Goal: Transaction & Acquisition: Purchase product/service

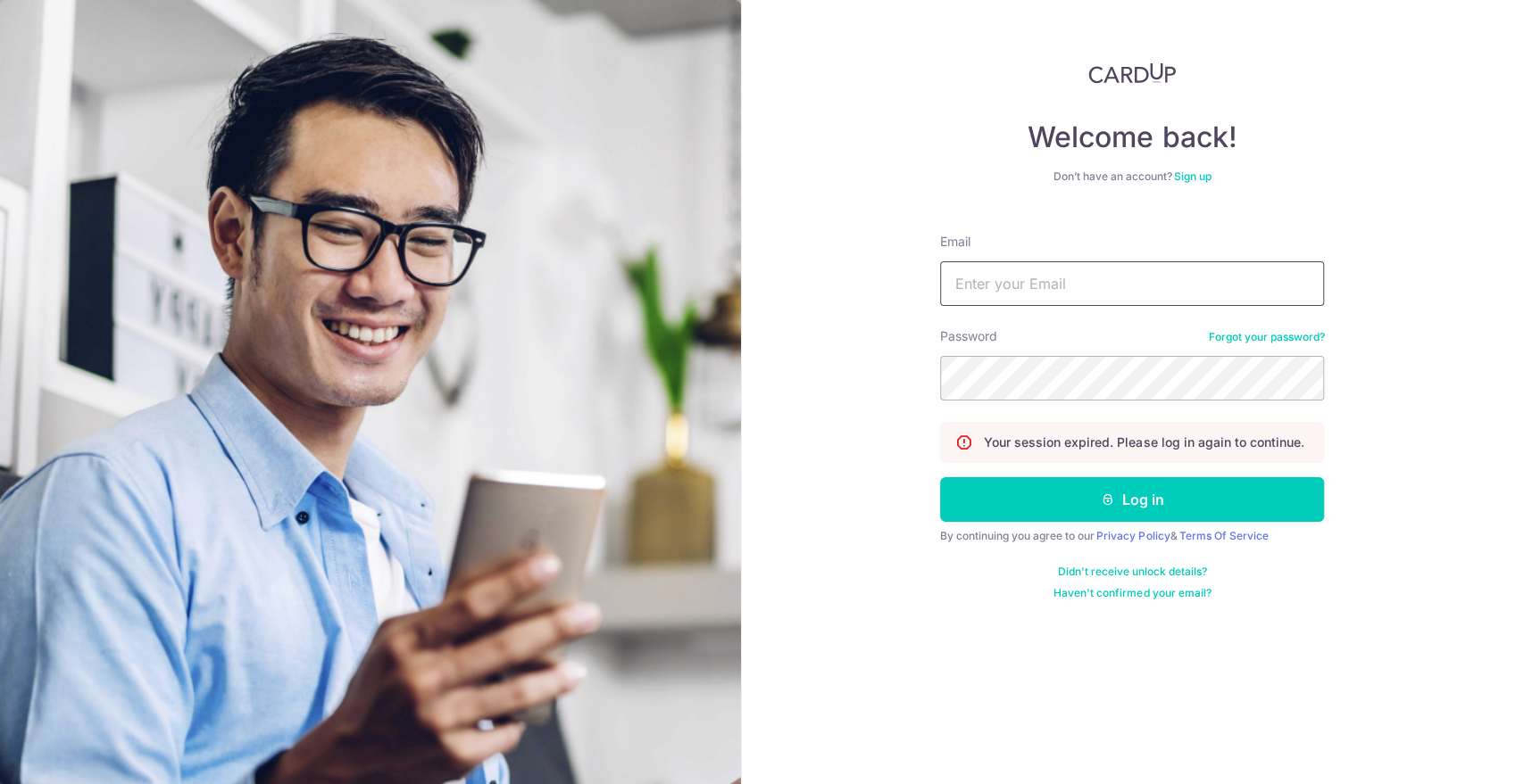
click at [1116, 298] on input "Email" at bounding box center [1132, 284] width 384 height 45
type input "jyingtbc@gmail.com"
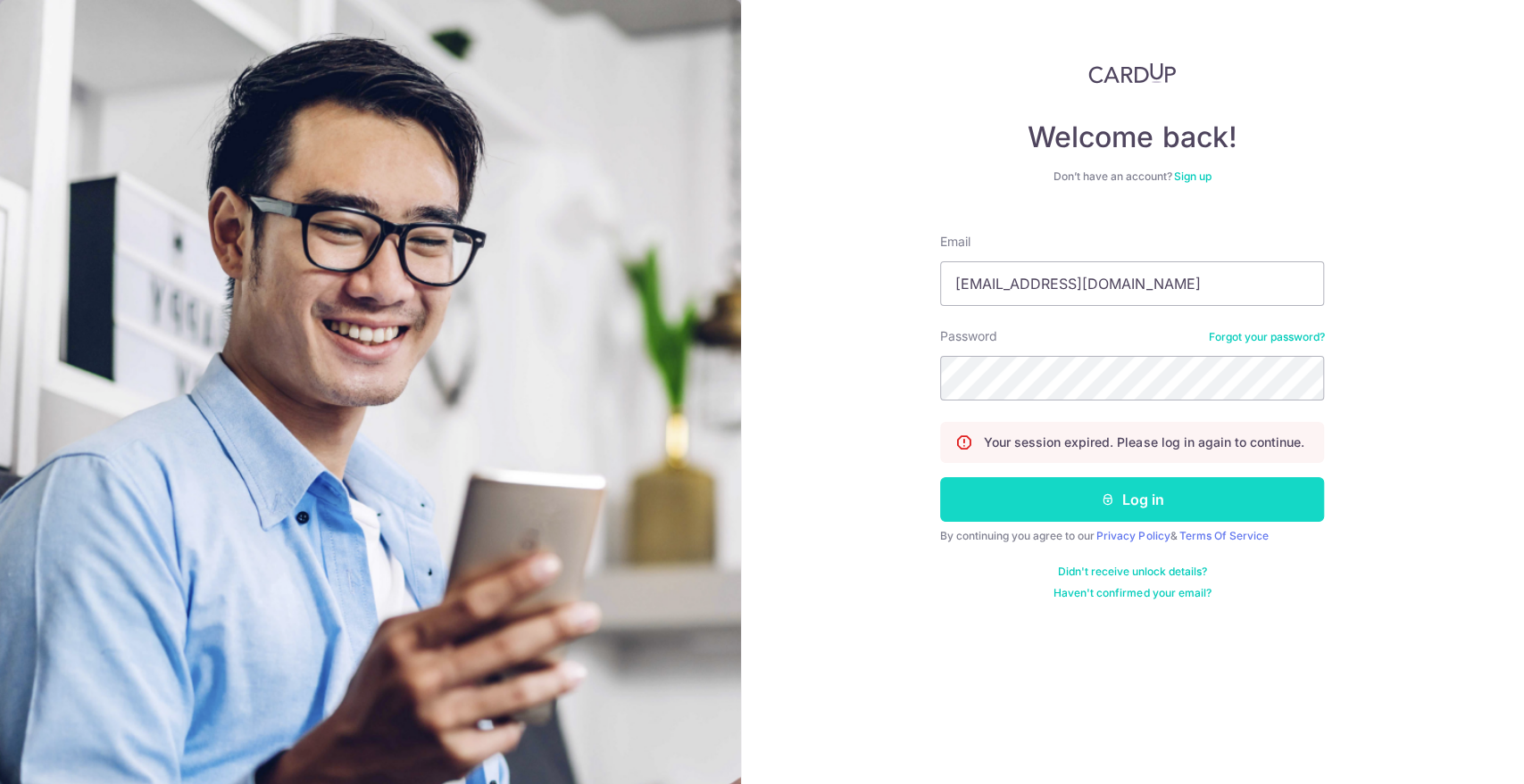
click at [1102, 519] on button "Log in" at bounding box center [1132, 500] width 384 height 45
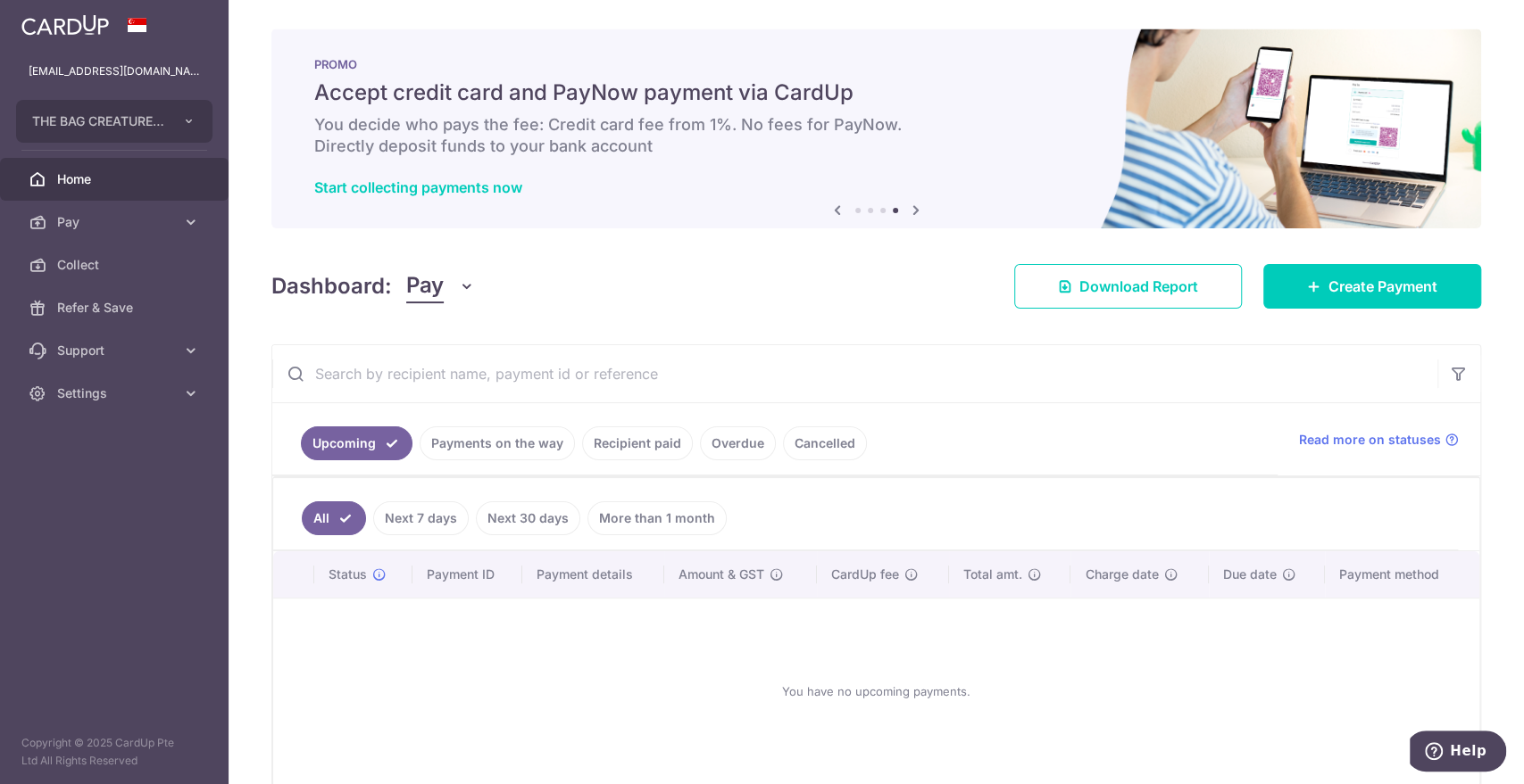
click at [495, 444] on link "Payments on the way" at bounding box center [497, 443] width 156 height 34
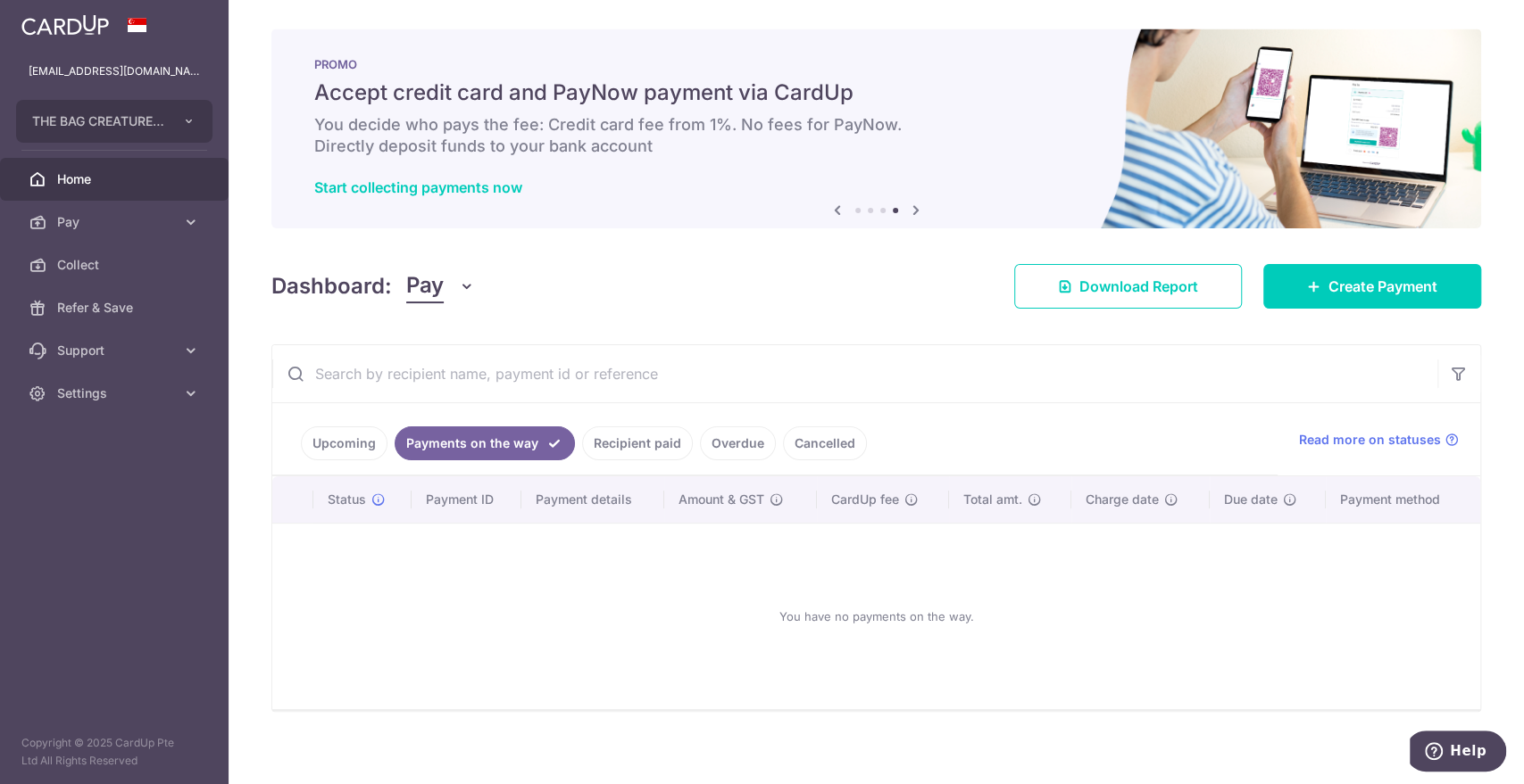
click at [366, 441] on link "Upcoming" at bounding box center [344, 443] width 86 height 34
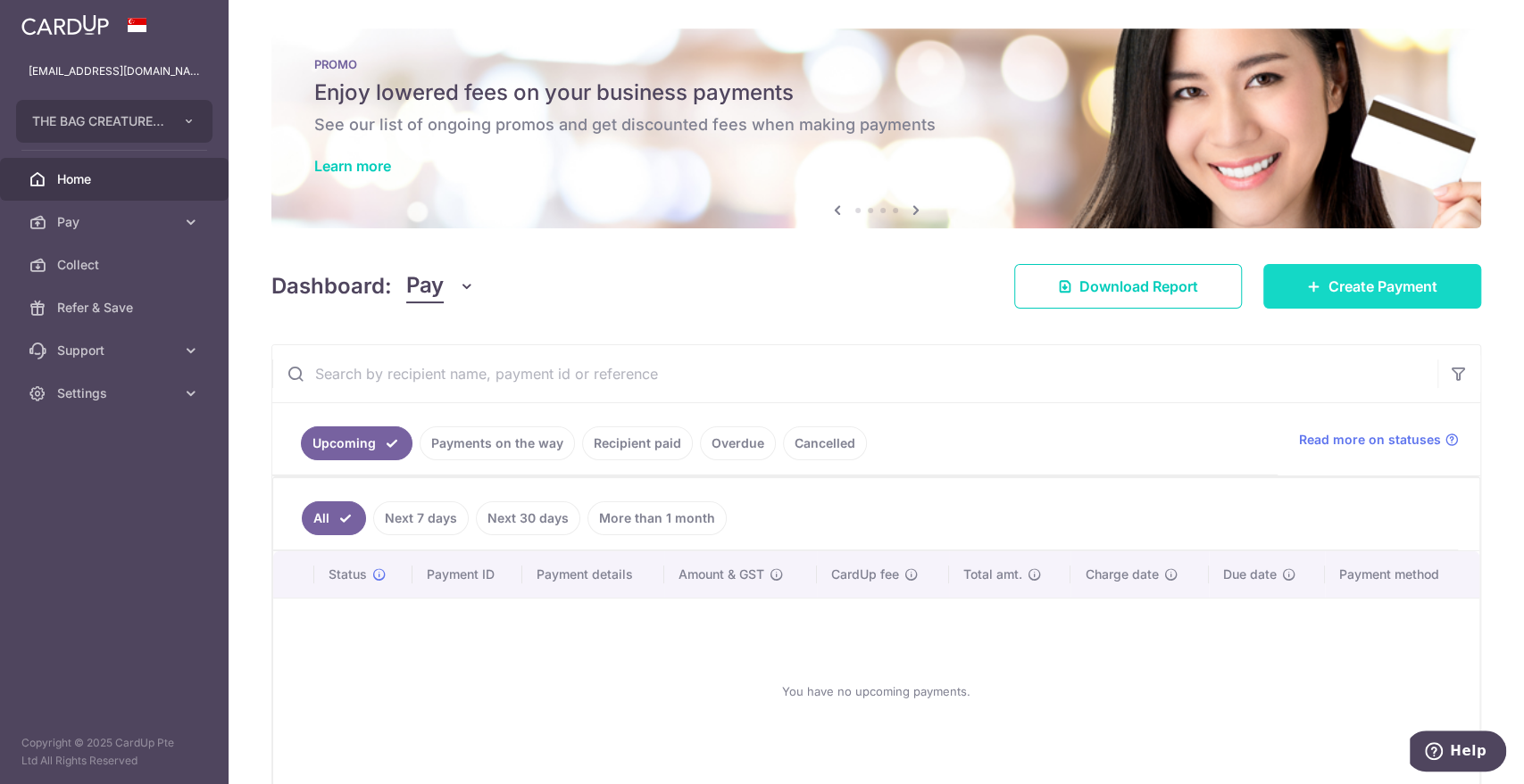
click at [1411, 285] on span "Create Payment" at bounding box center [1383, 287] width 109 height 22
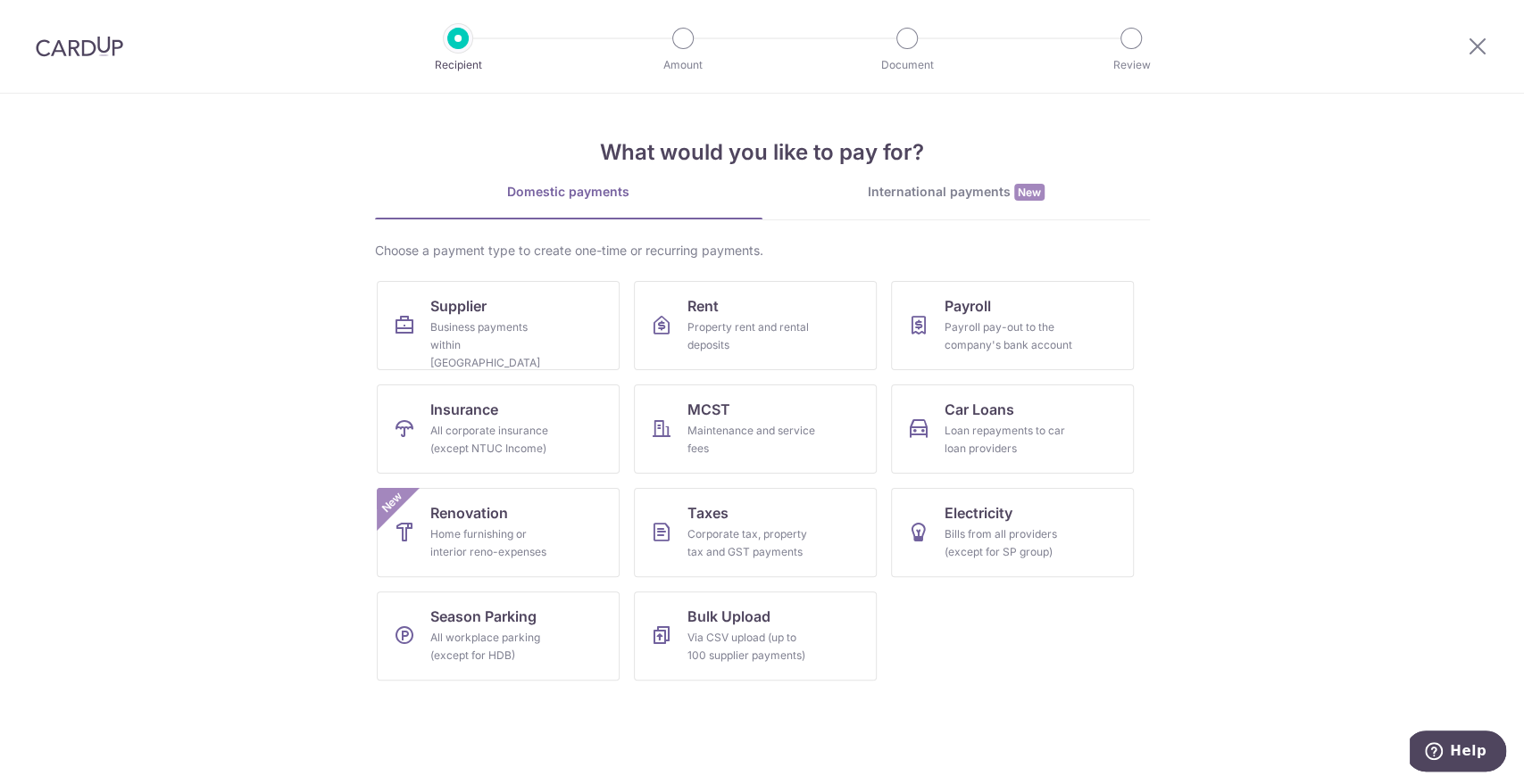
click at [936, 190] on div "International payments New" at bounding box center [956, 192] width 388 height 19
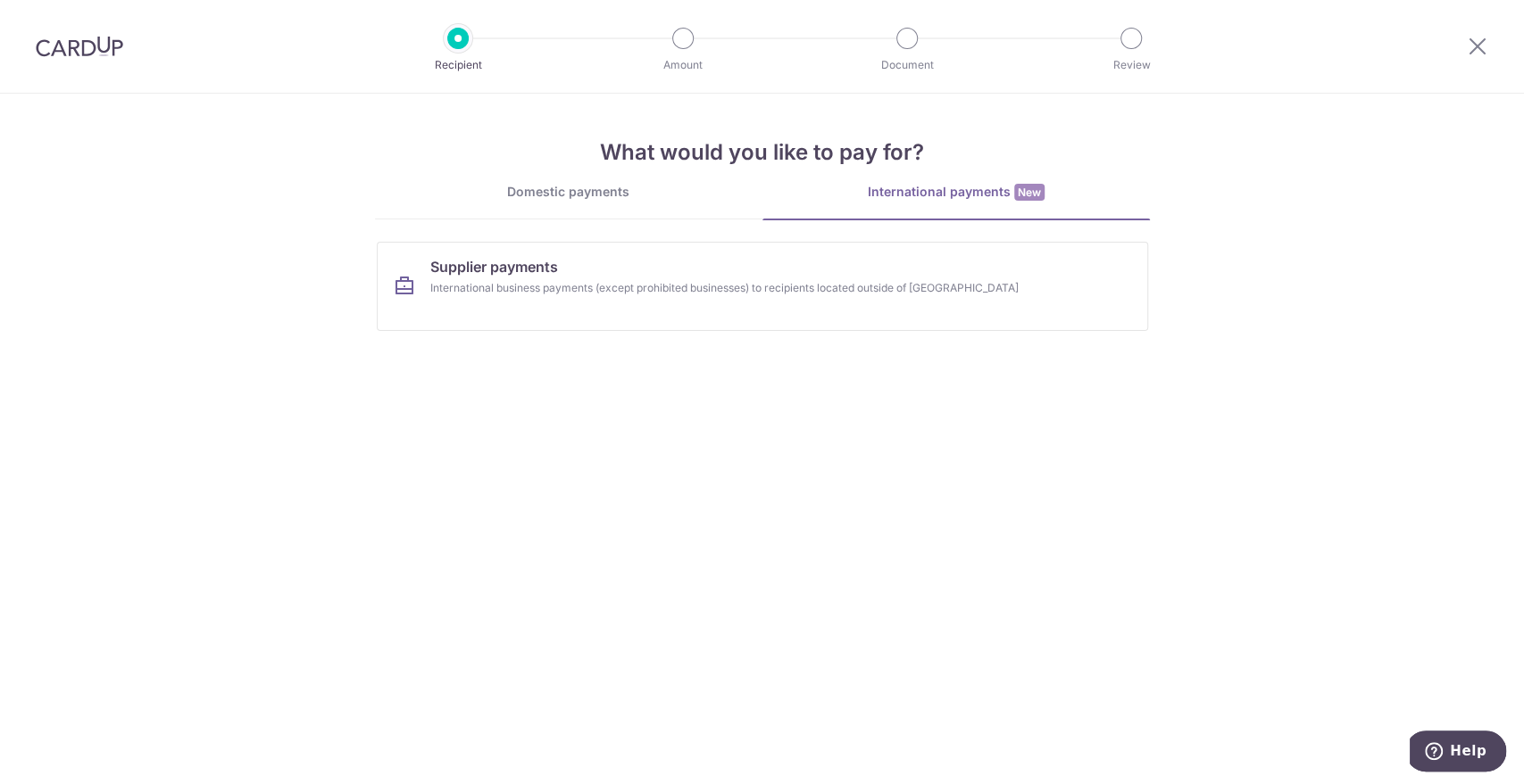
click at [560, 191] on div "Domestic payments" at bounding box center [569, 192] width 388 height 18
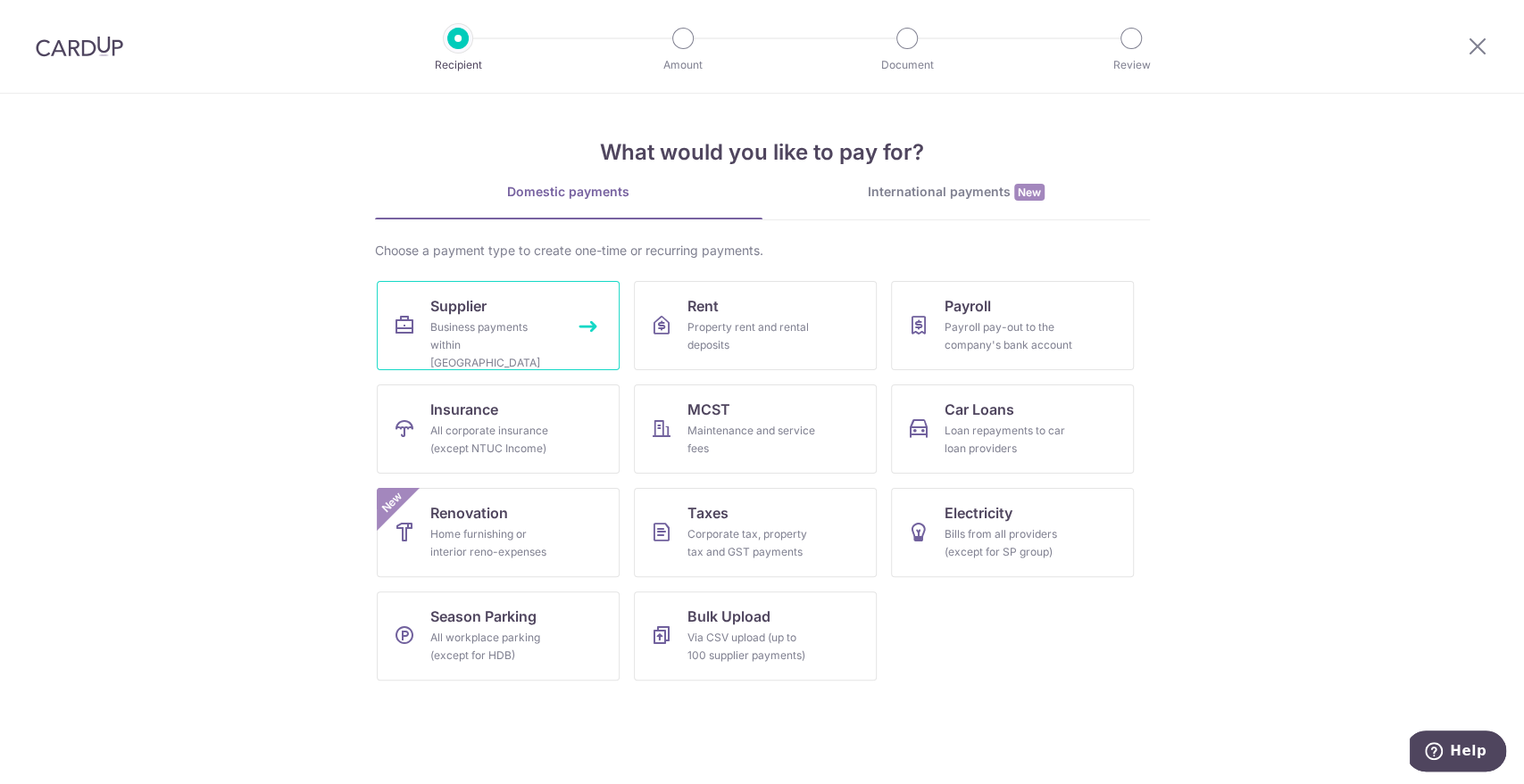
click at [502, 336] on div "Business payments within Singapore" at bounding box center [494, 345] width 129 height 54
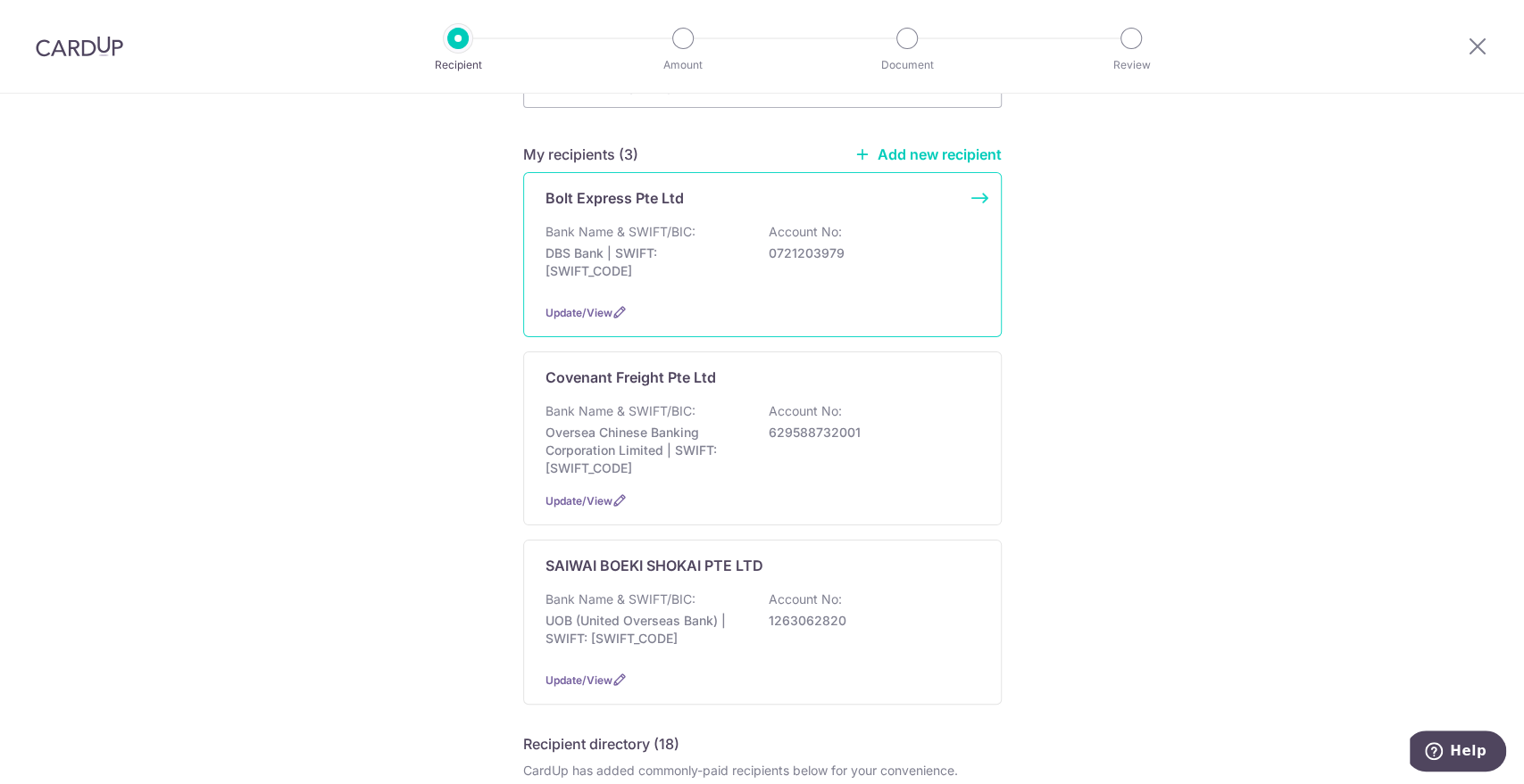
scroll to position [254, 0]
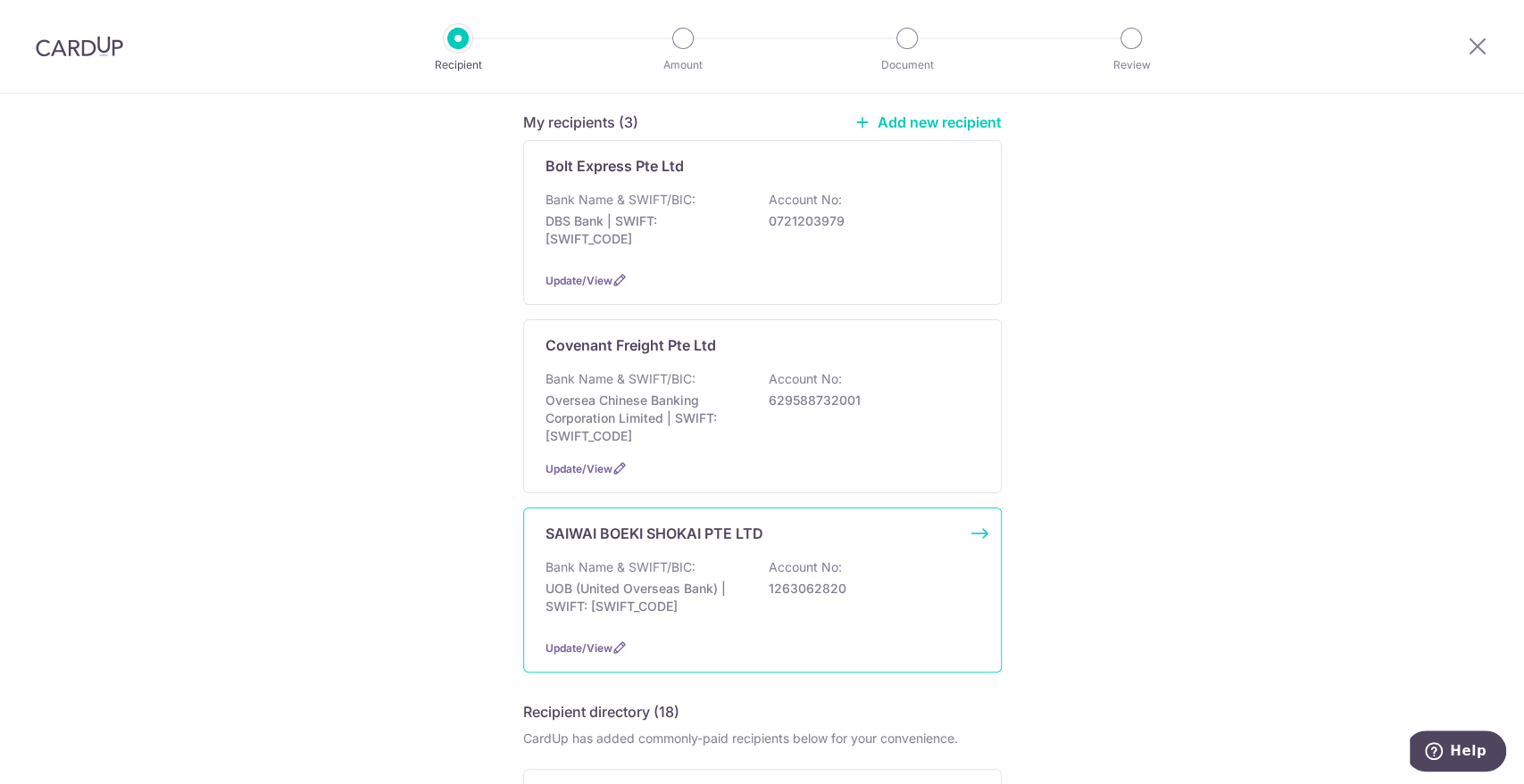
click at [760, 569] on div "Bank Name & SWIFT/BIC: UOB (United Overseas Bank) | SWIFT: [SWIFT_CODE] Account…" at bounding box center [762, 591] width 434 height 66
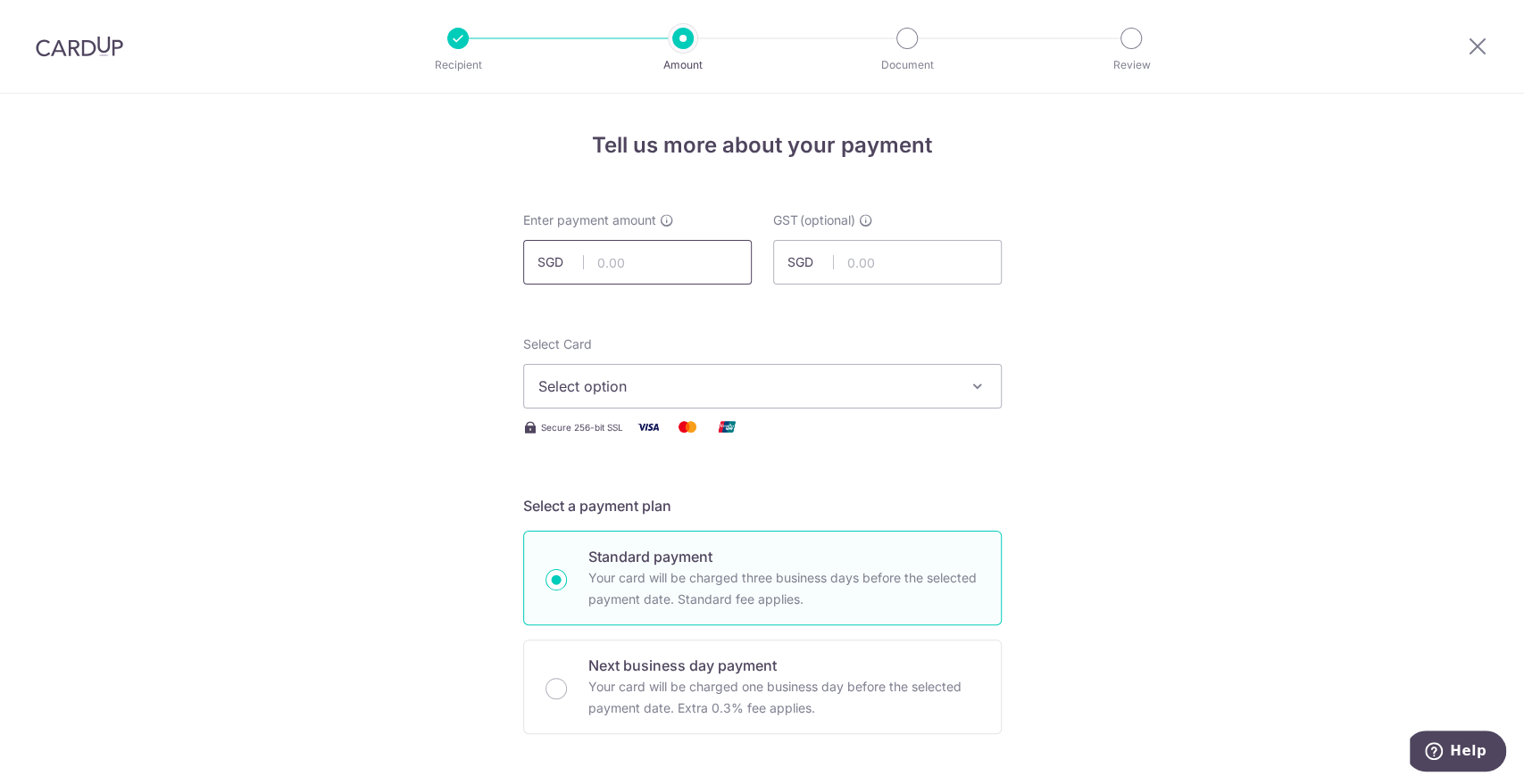
drag, startPoint x: 664, startPoint y: 263, endPoint x: 671, endPoint y: 269, distance: 9.2
click at [664, 263] on input "text" at bounding box center [638, 263] width 229 height 45
click at [634, 258] on input "text" at bounding box center [638, 263] width 229 height 45
paste input "12,617.87"
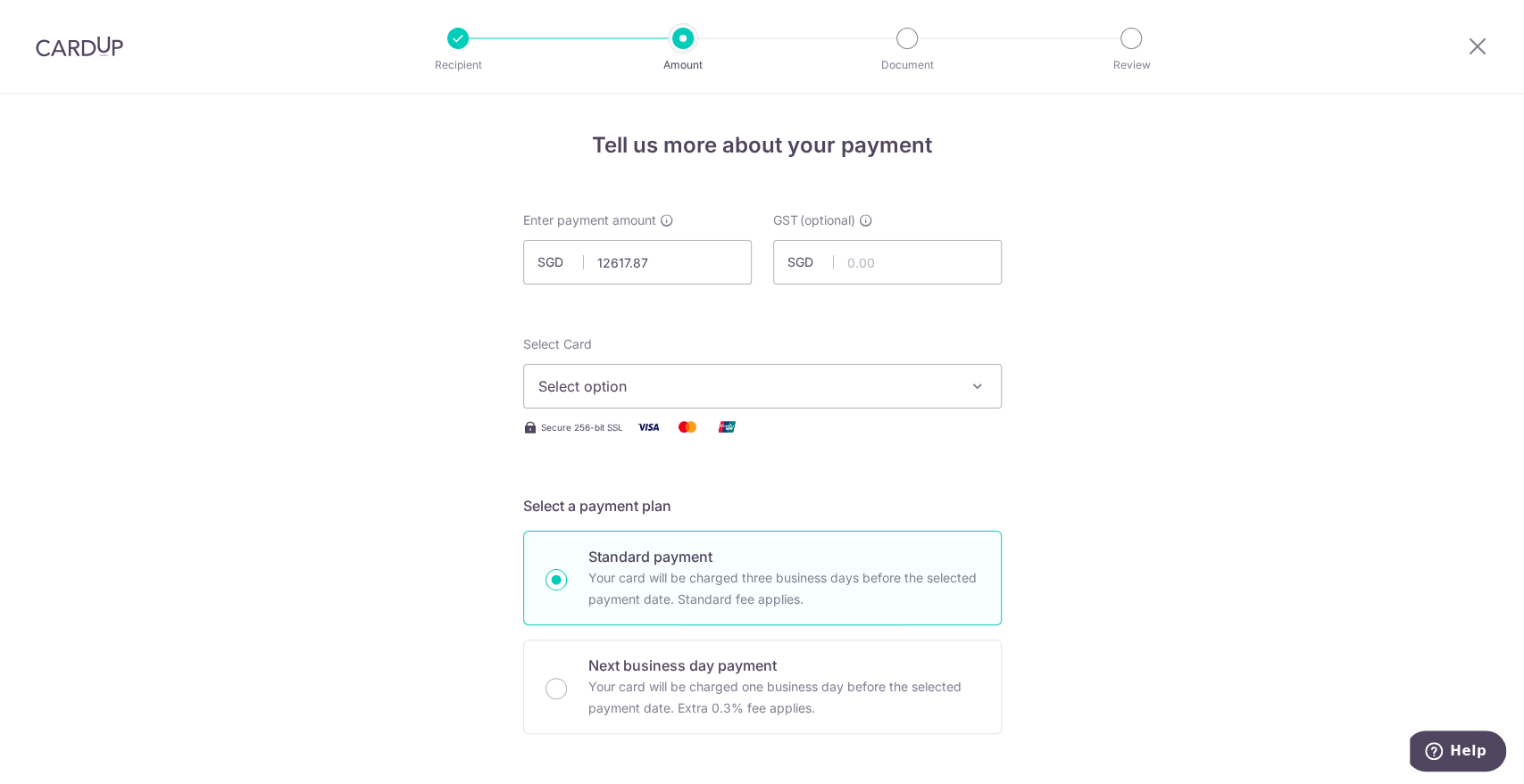
type input "12,617.87"
click at [744, 379] on span "Select option" at bounding box center [746, 387] width 416 height 22
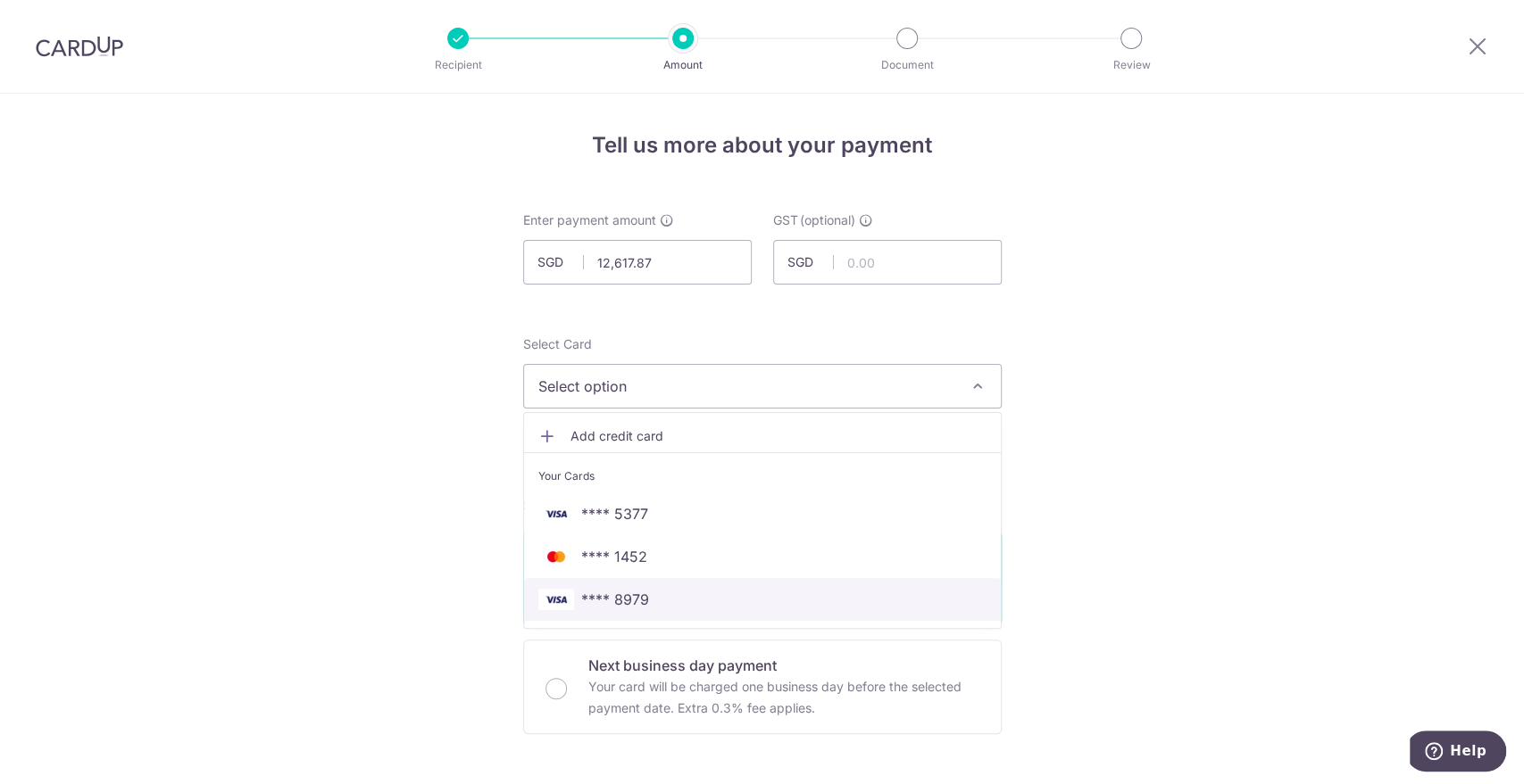
drag, startPoint x: 693, startPoint y: 609, endPoint x: 756, endPoint y: 586, distance: 67.1
click at [693, 609] on span "**** 8979" at bounding box center [762, 600] width 448 height 22
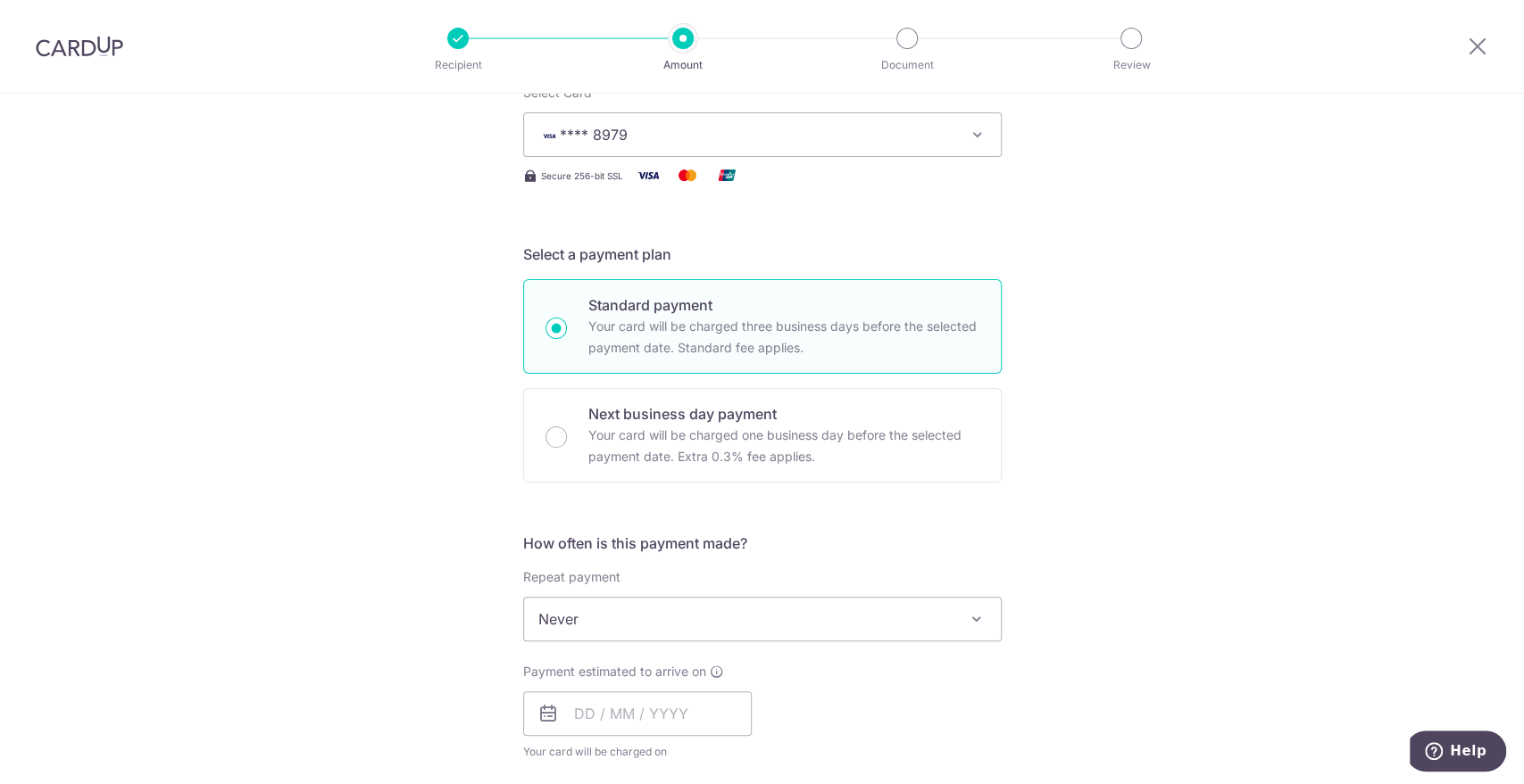
scroll to position [255, 0]
click at [790, 435] on p "Your card will be charged one business day before the selected payment date. Ex…" at bounding box center [784, 442] width 391 height 43
click at [567, 435] on input "Next business day payment Your card will be charged one business day before the…" at bounding box center [556, 433] width 22 height 22
radio input "false"
radio input "true"
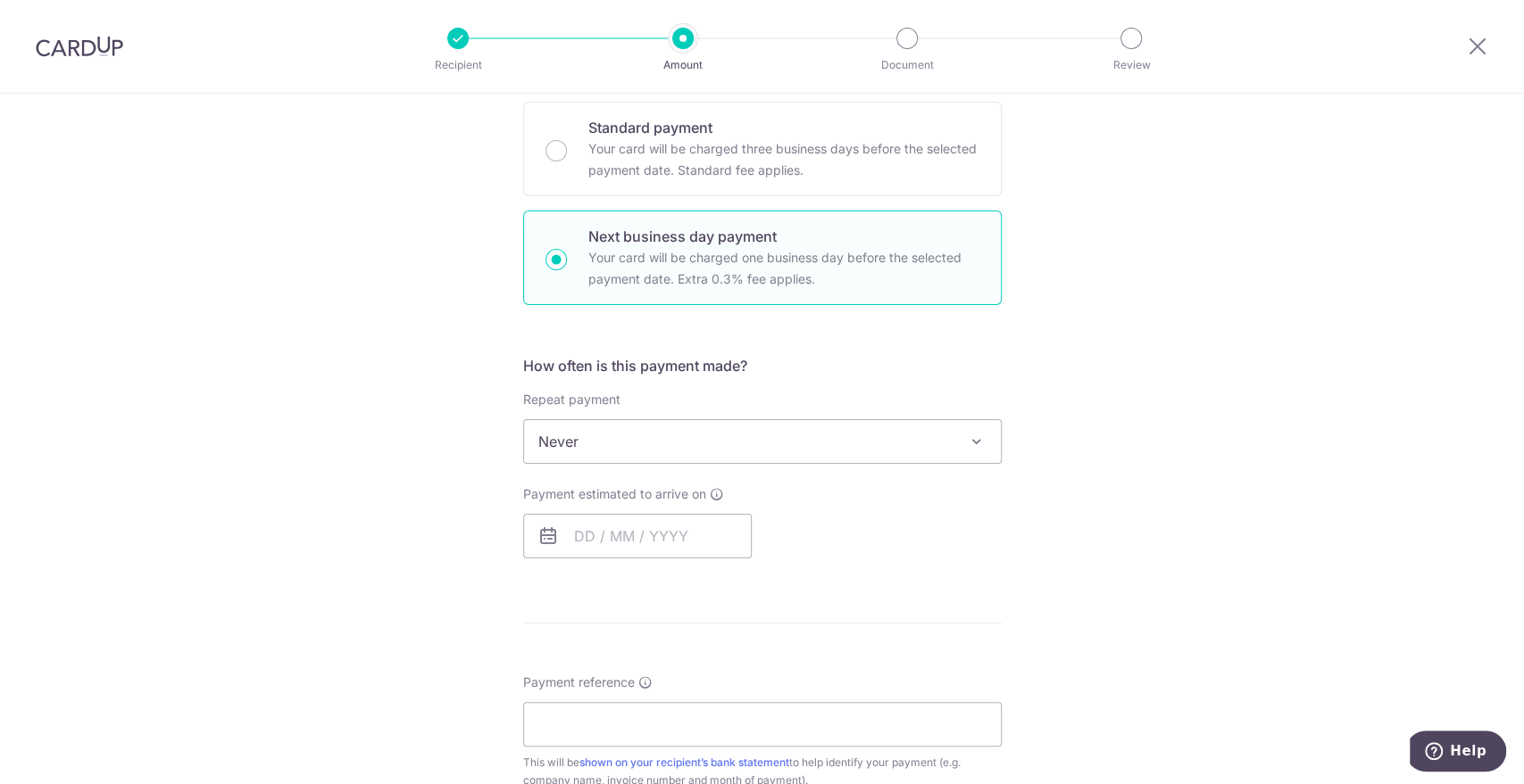
scroll to position [450, 0]
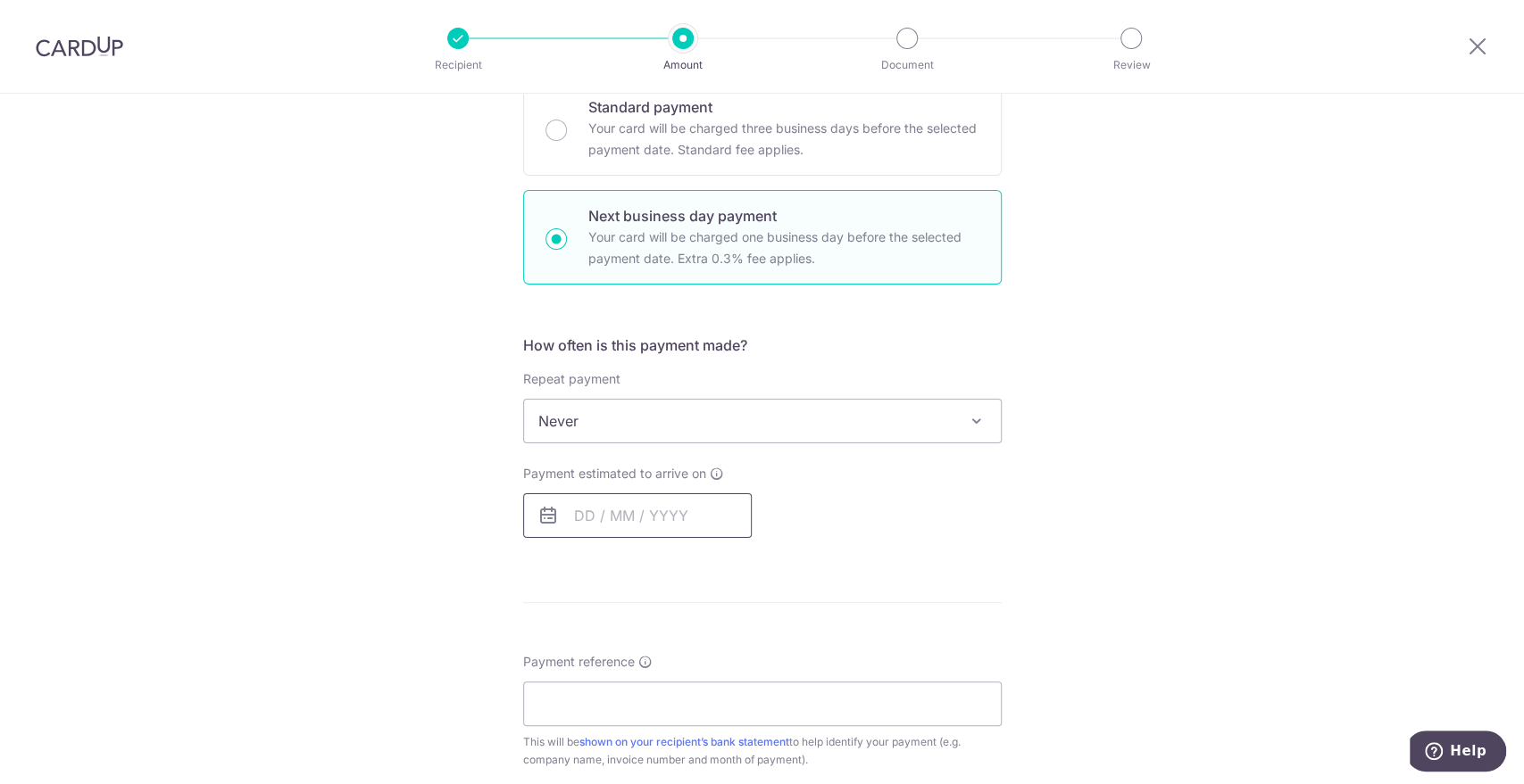
click at [635, 509] on input "text" at bounding box center [638, 516] width 229 height 45
click at [694, 678] on link "9" at bounding box center [703, 678] width 29 height 29
type input "[DATE]"
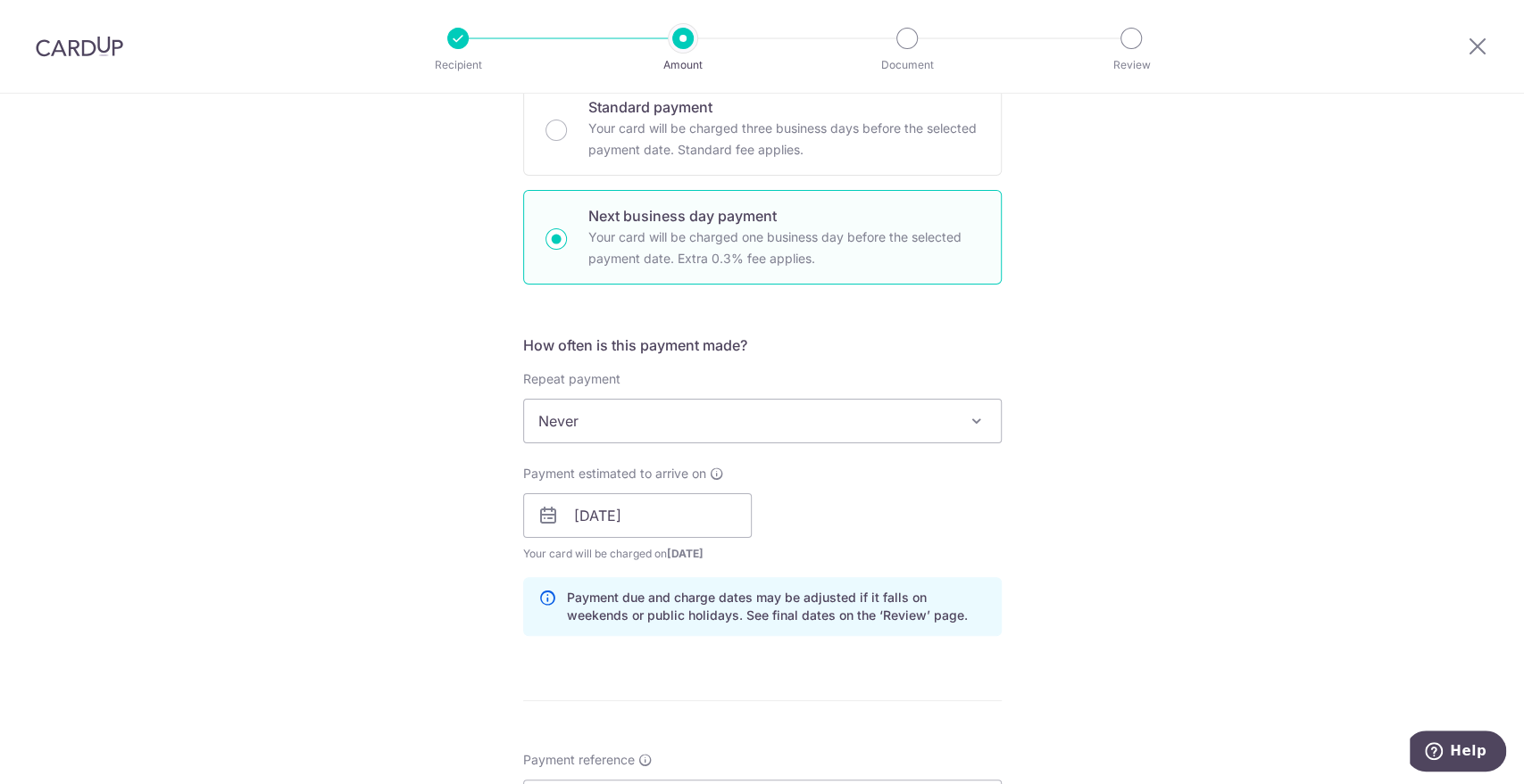
click at [1097, 569] on div "Tell us more about your payment Enter payment amount SGD 12,617.87 12617.87 GST…" at bounding box center [762, 591] width 1524 height 1893
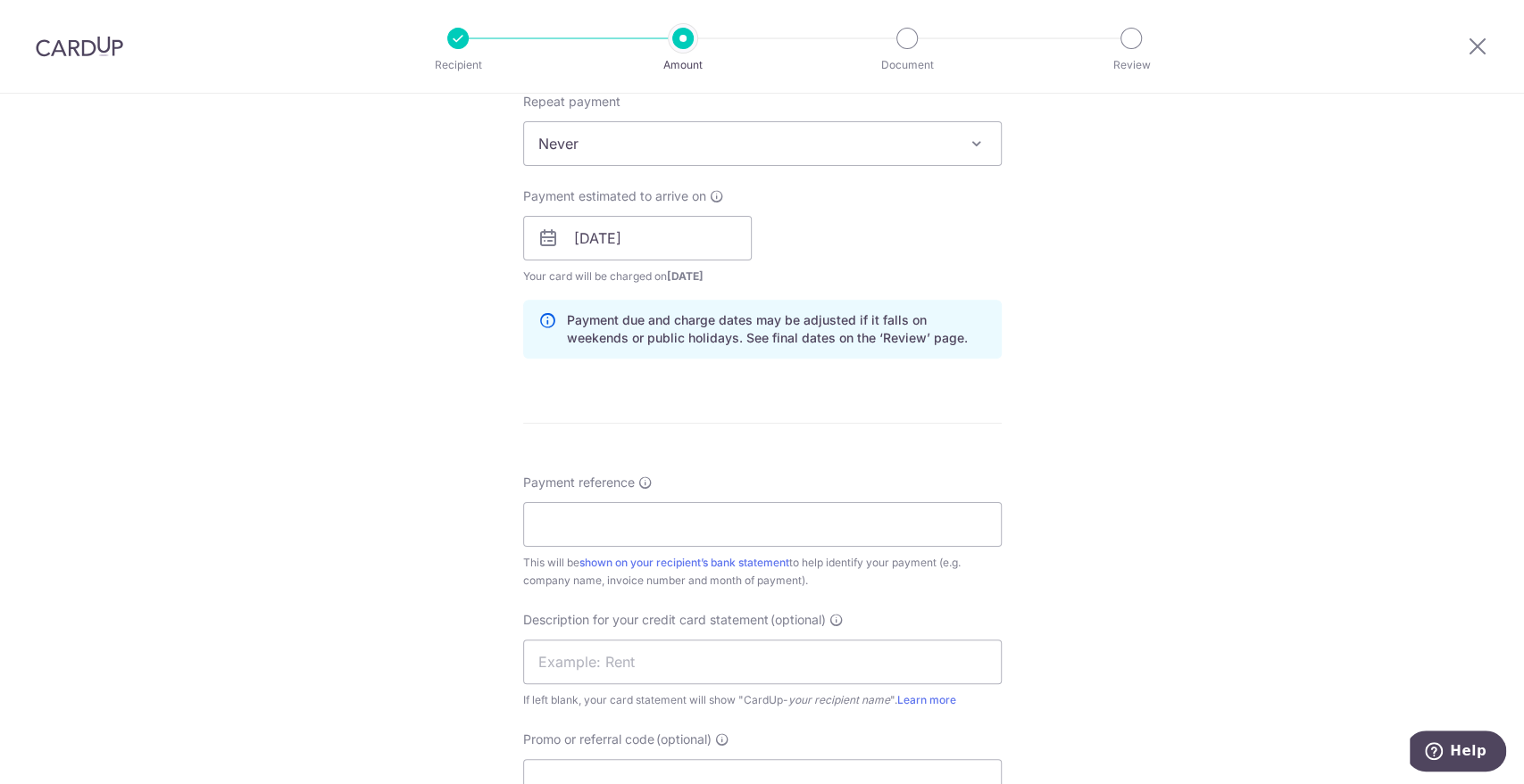
scroll to position [735, 0]
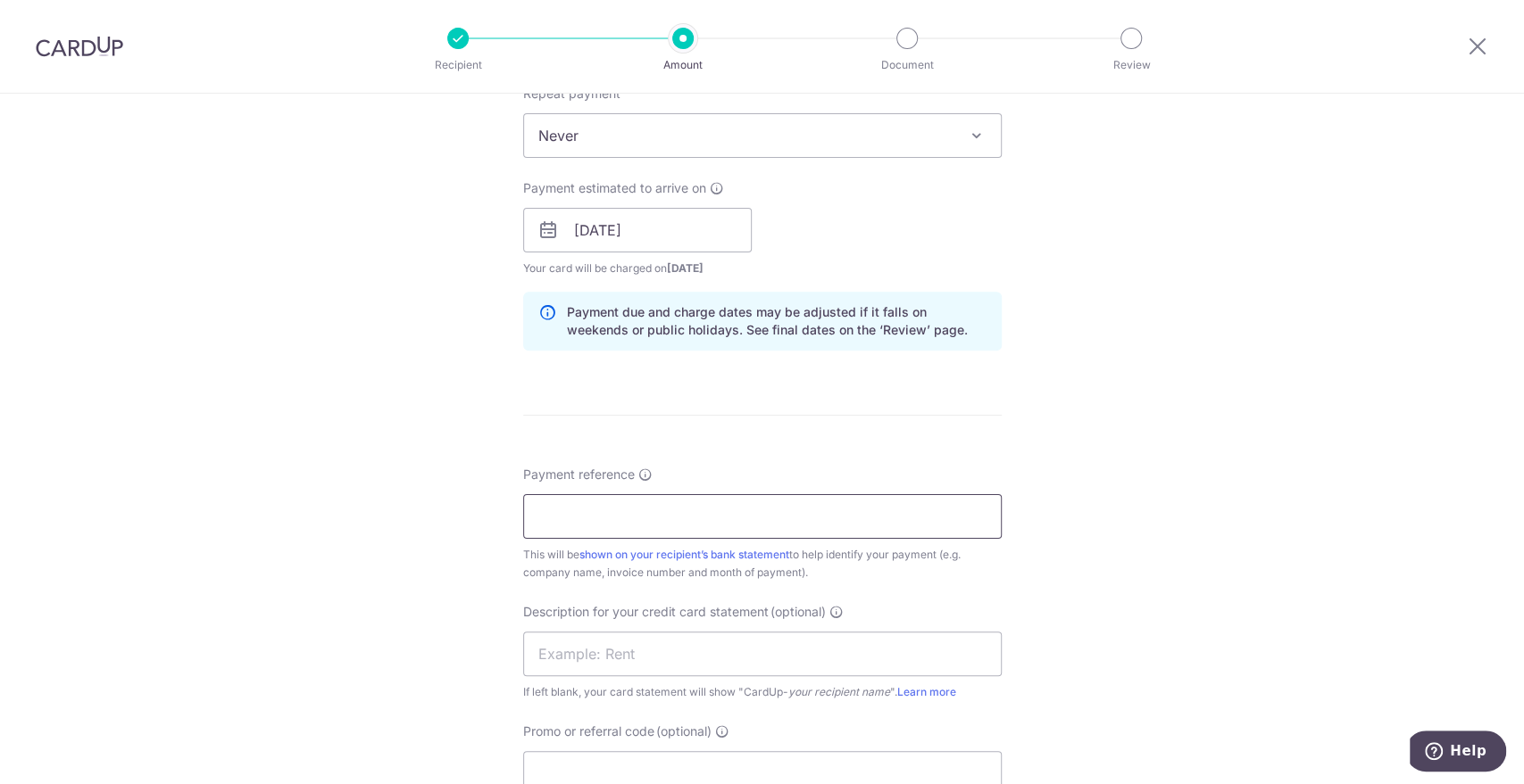
drag, startPoint x: 600, startPoint y: 499, endPoint x: 749, endPoint y: 509, distance: 149.3
click at [600, 499] on input "Payment reference" at bounding box center [763, 517] width 479 height 45
paste input "BC-2004/25"
click at [604, 514] on input "BC-2004/25" at bounding box center [763, 517] width 479 height 45
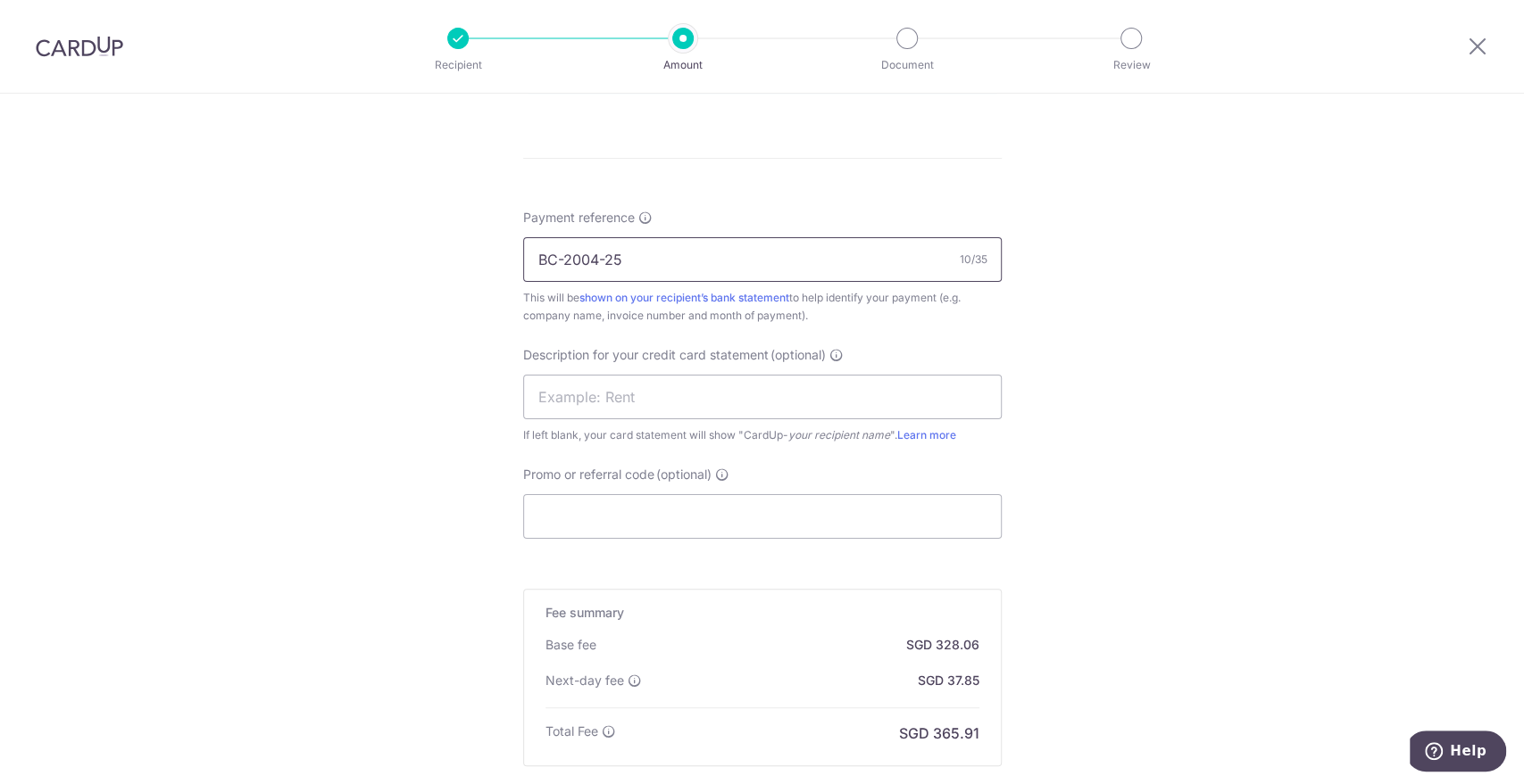
scroll to position [1009, 0]
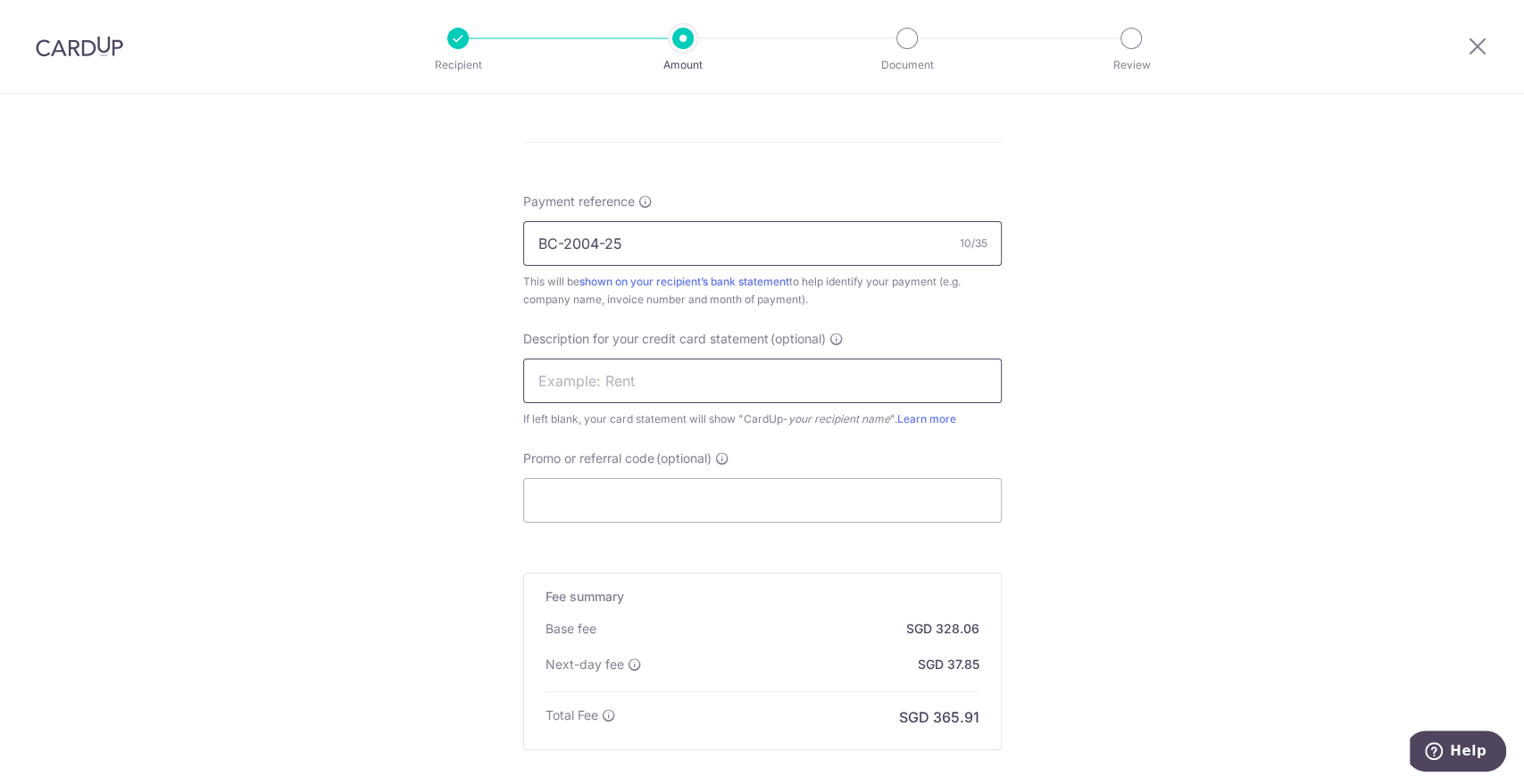
type input "BC-2004-25"
click at [793, 380] on input "text" at bounding box center [763, 381] width 479 height 45
click at [632, 366] on input "GOODS PURCHASE" at bounding box center [763, 381] width 479 height 45
type input "GOODS SYMPL"
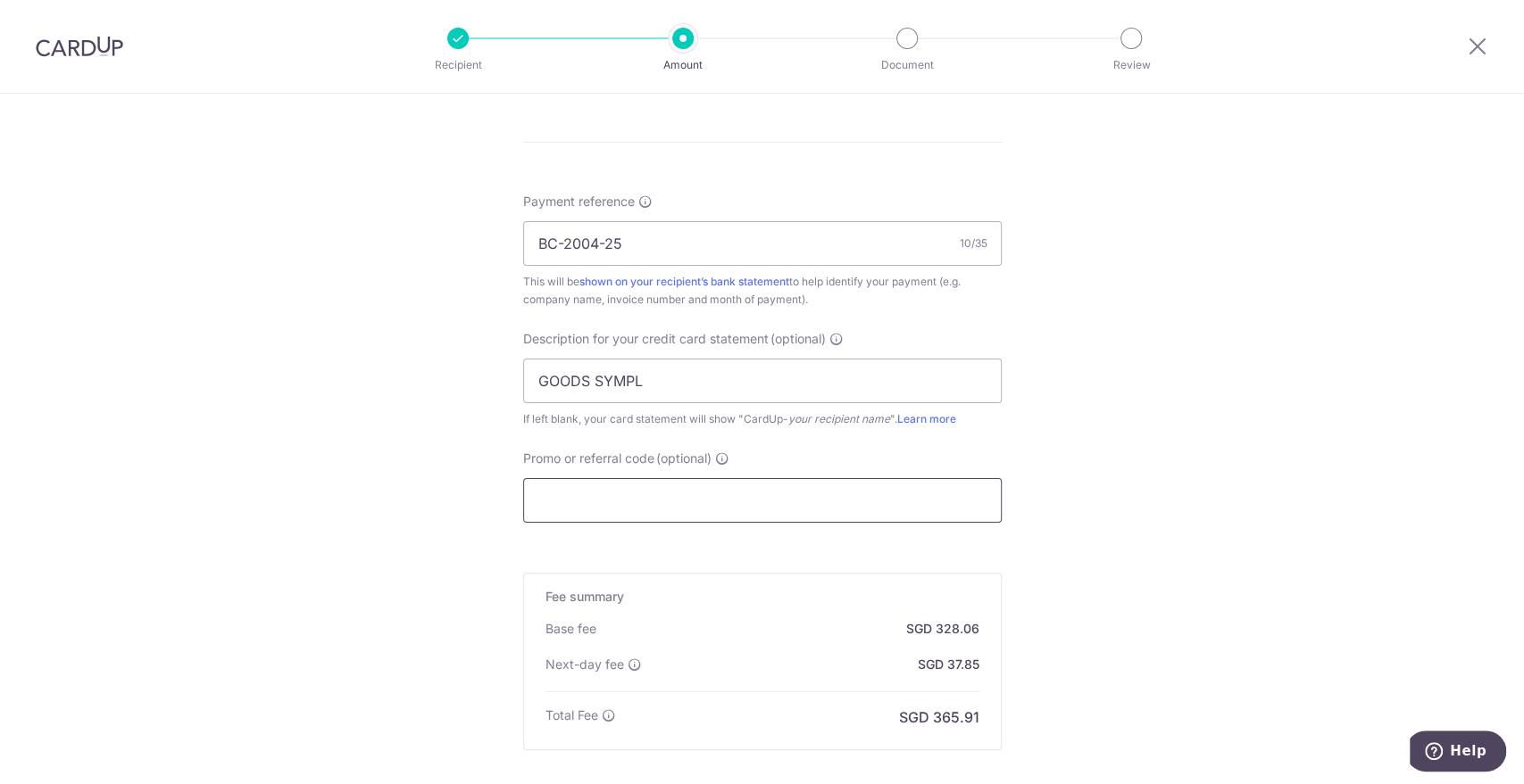
click at [641, 493] on input "Promo or referral code (optional)" at bounding box center [763, 501] width 479 height 45
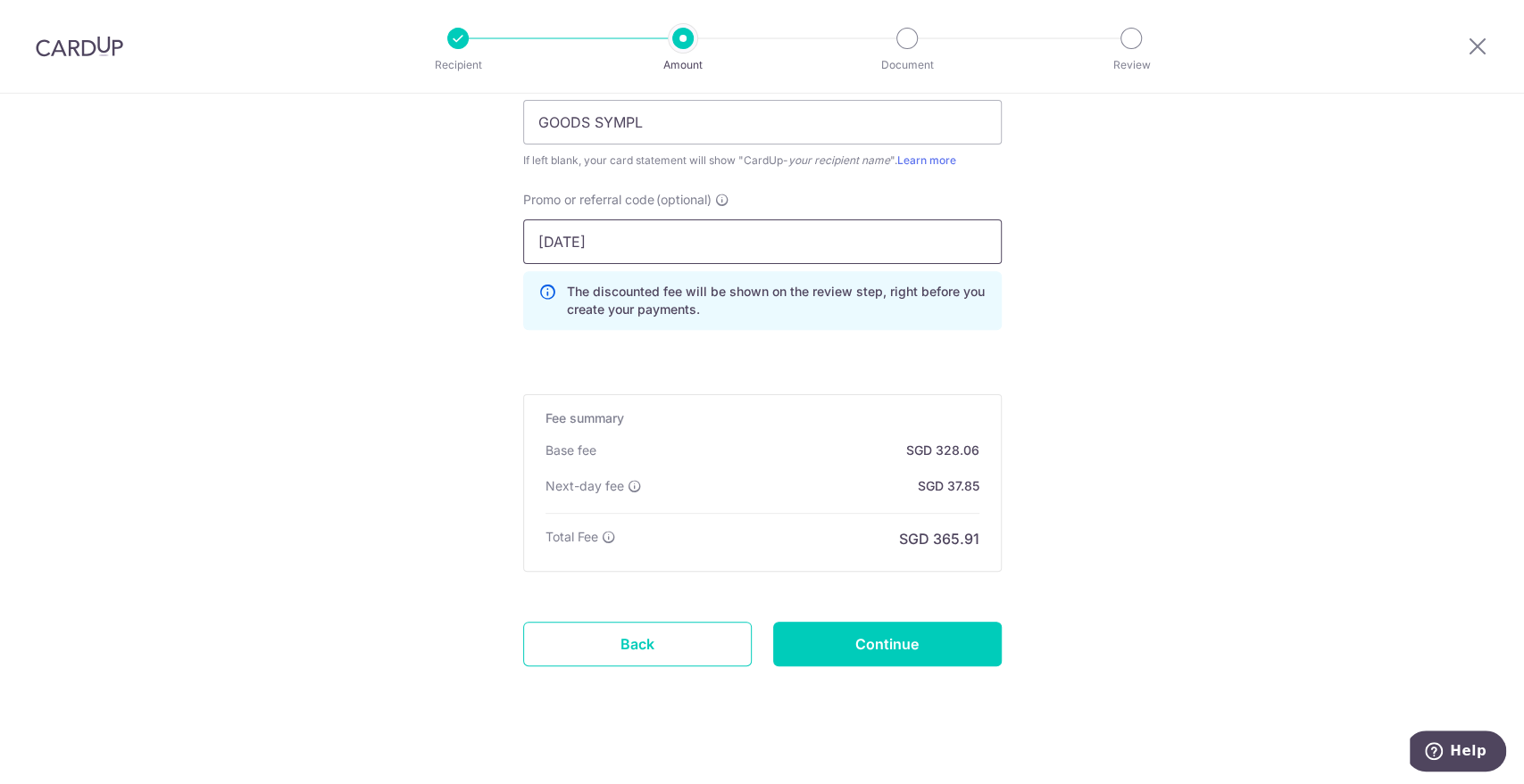
scroll to position [1281, 0]
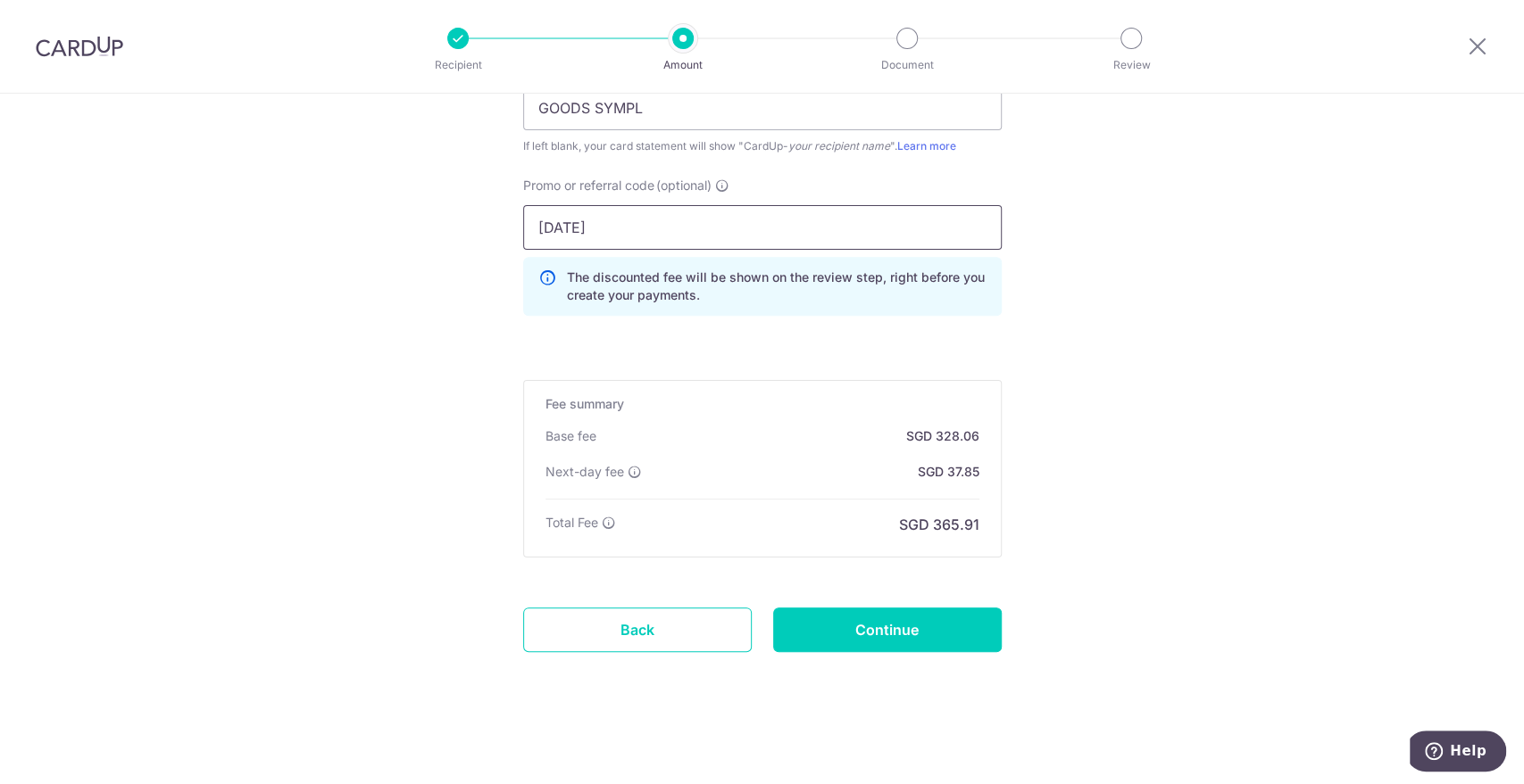
type input "[DATE]"
click at [960, 430] on p "SGD 328.06" at bounding box center [942, 436] width 73 height 18
copy p "328.06"
click at [940, 634] on input "Continue" at bounding box center [887, 630] width 229 height 45
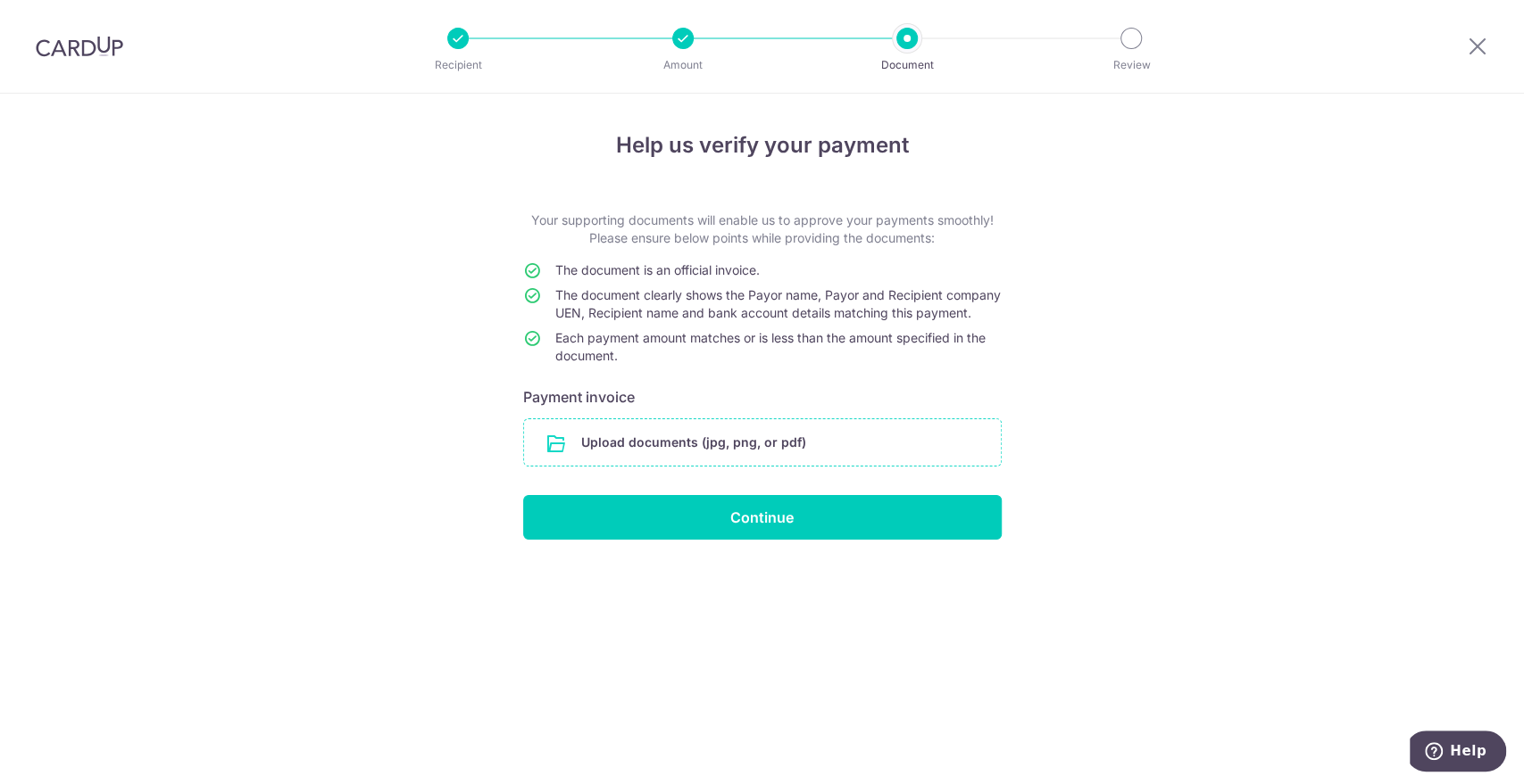
click at [758, 462] on input "file" at bounding box center [763, 442] width 477 height 47
click at [740, 466] on input "file" at bounding box center [763, 442] width 477 height 47
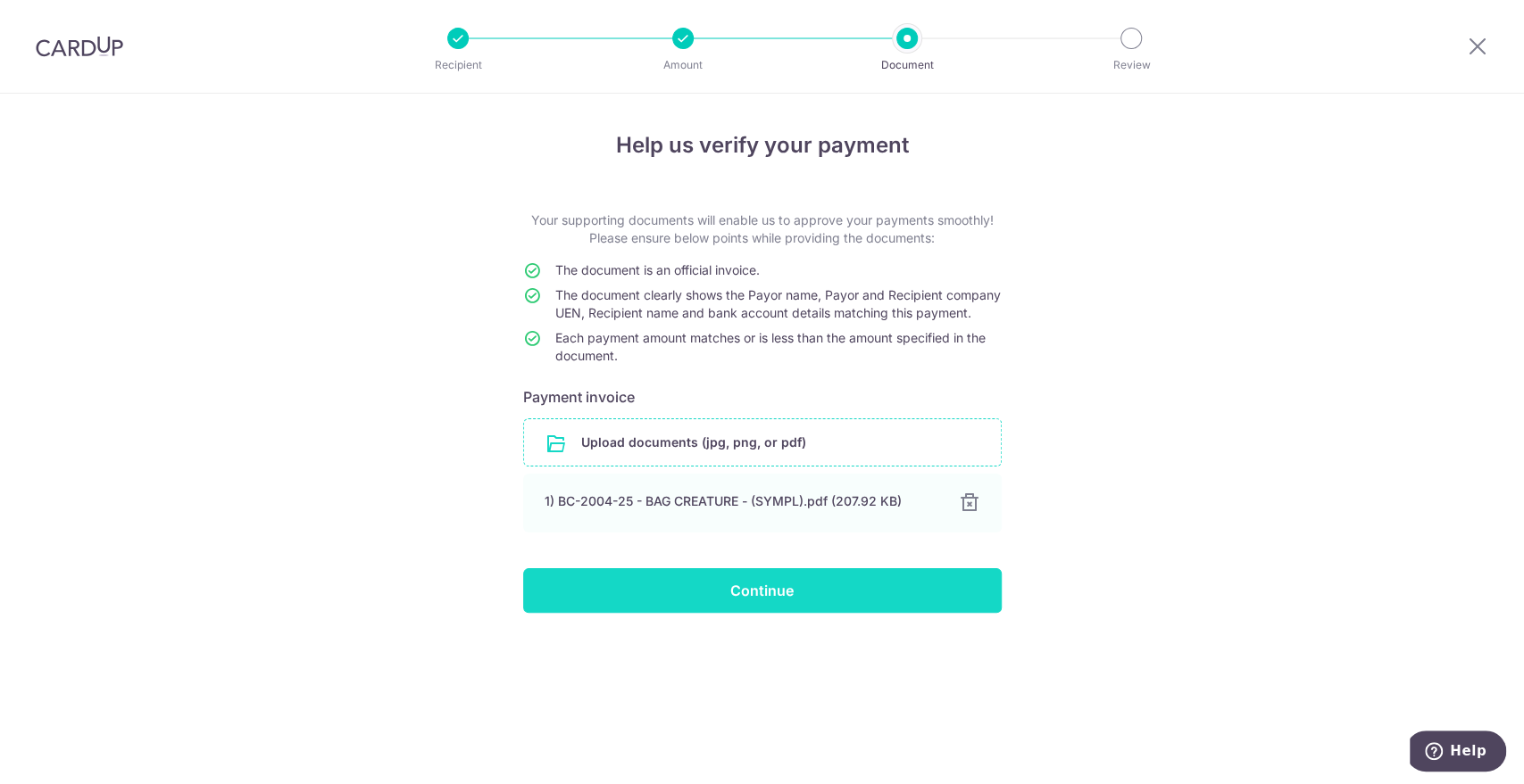
click at [771, 613] on input "Continue" at bounding box center [763, 591] width 479 height 45
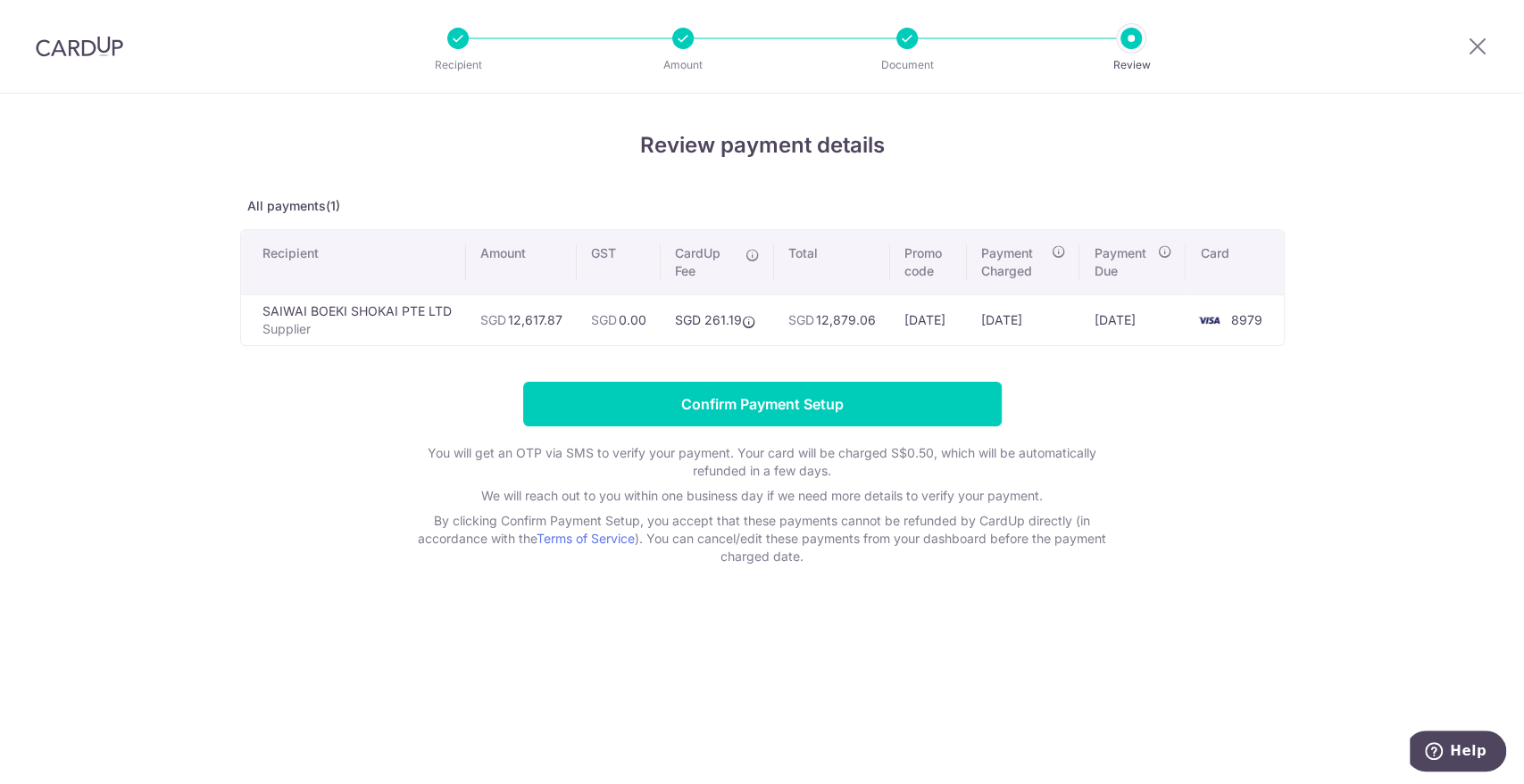
click at [846, 314] on td "SGD 12,879.06" at bounding box center [831, 320] width 116 height 51
copy td "12,879.06"
click at [874, 319] on td "SGD 12,879.06" at bounding box center [831, 320] width 116 height 51
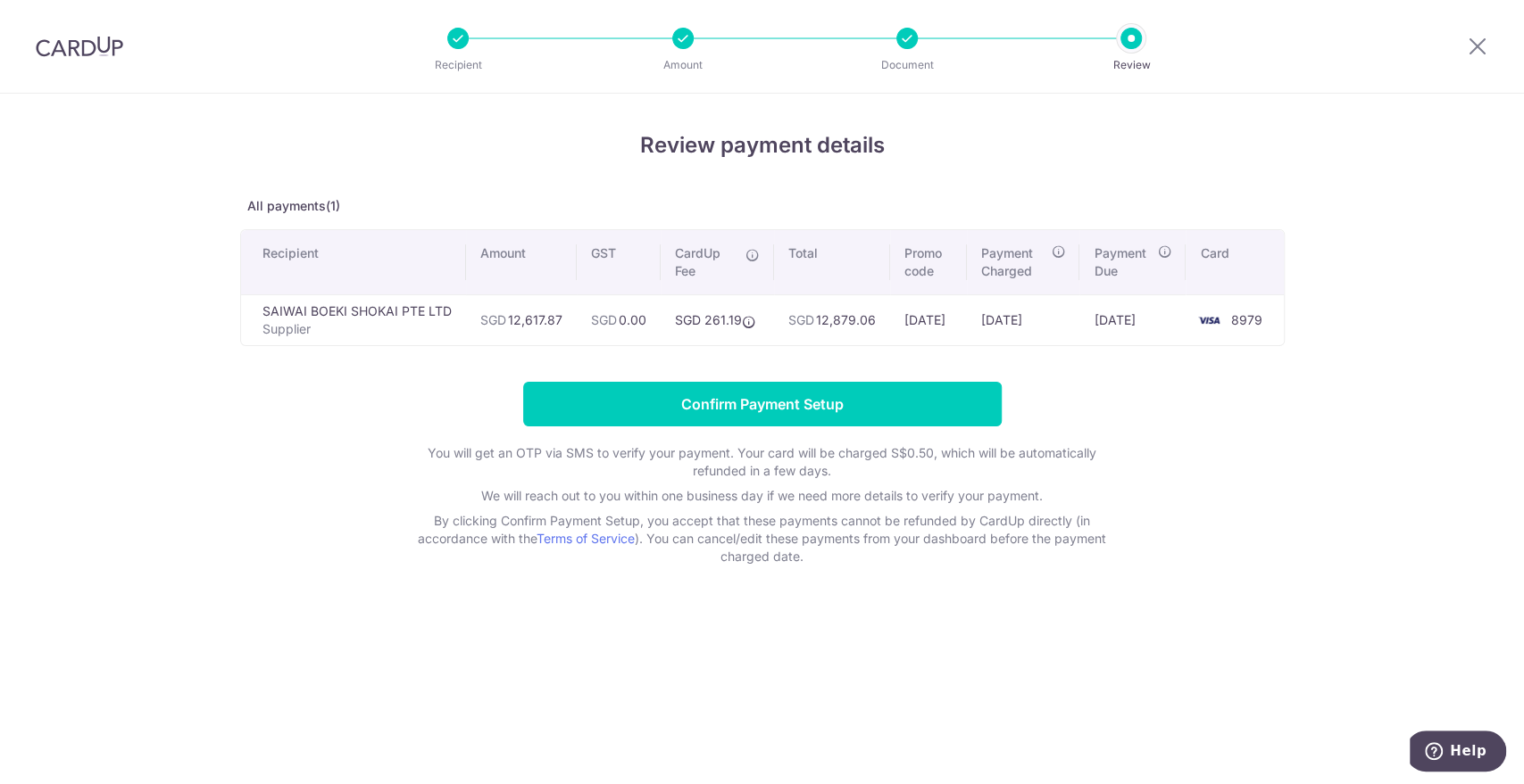
click at [856, 322] on td "SGD 12,879.06" at bounding box center [831, 320] width 116 height 51
drag, startPoint x: 1461, startPoint y: 282, endPoint x: 1424, endPoint y: 246, distance: 51.6
click at [1461, 282] on div "Review payment details All payments(1) Recipient Amount GST CardUp Fee Total Pr…" at bounding box center [762, 439] width 1524 height 690
click at [865, 323] on td "SGD 12,879.06" at bounding box center [831, 320] width 116 height 51
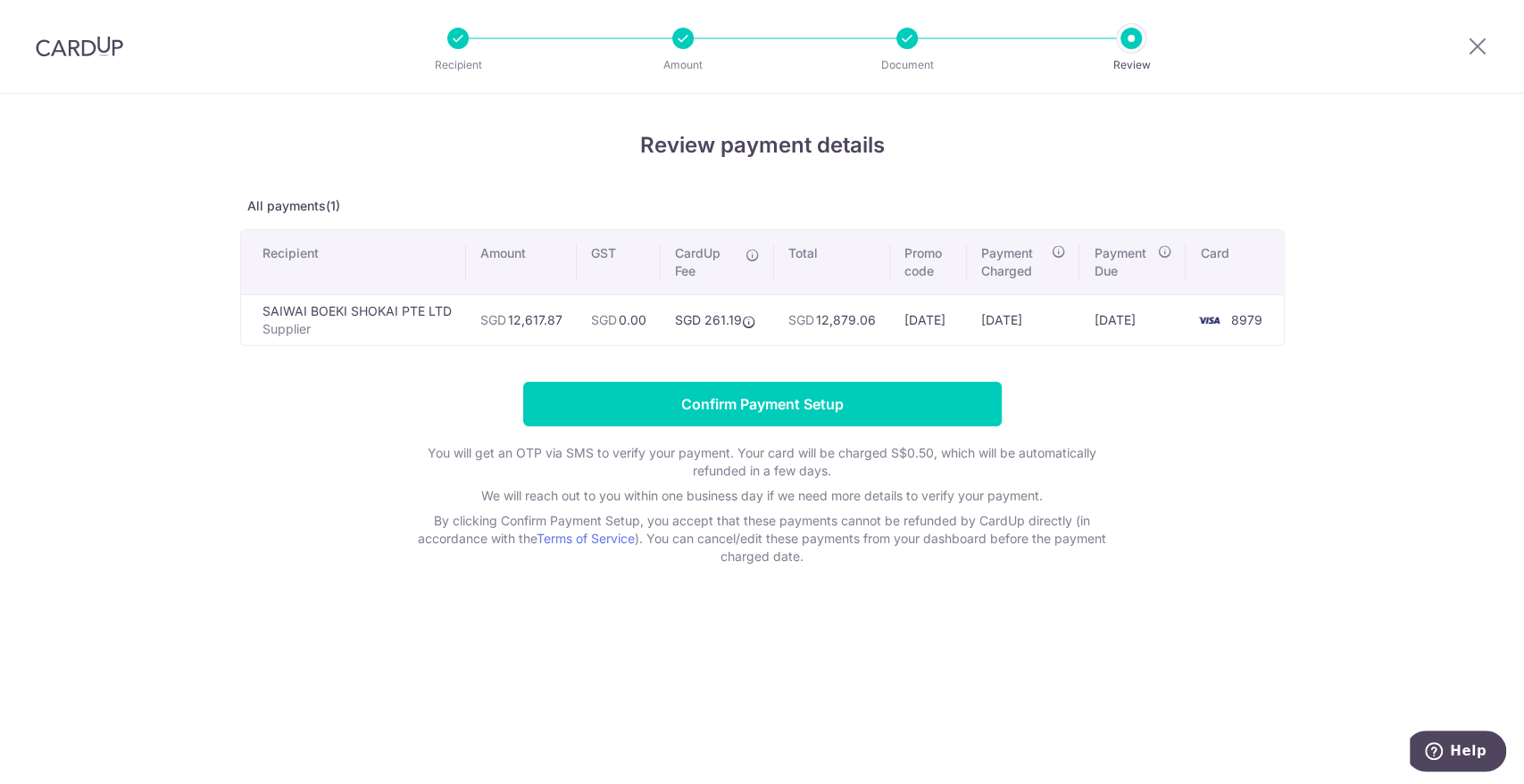
click at [865, 323] on td "SGD 12,879.06" at bounding box center [831, 320] width 116 height 51
copy td "12,879.06"
click at [389, 307] on td "SAIWAI BOEKI SHOKAI PTE LTD Supplier" at bounding box center [354, 320] width 225 height 51
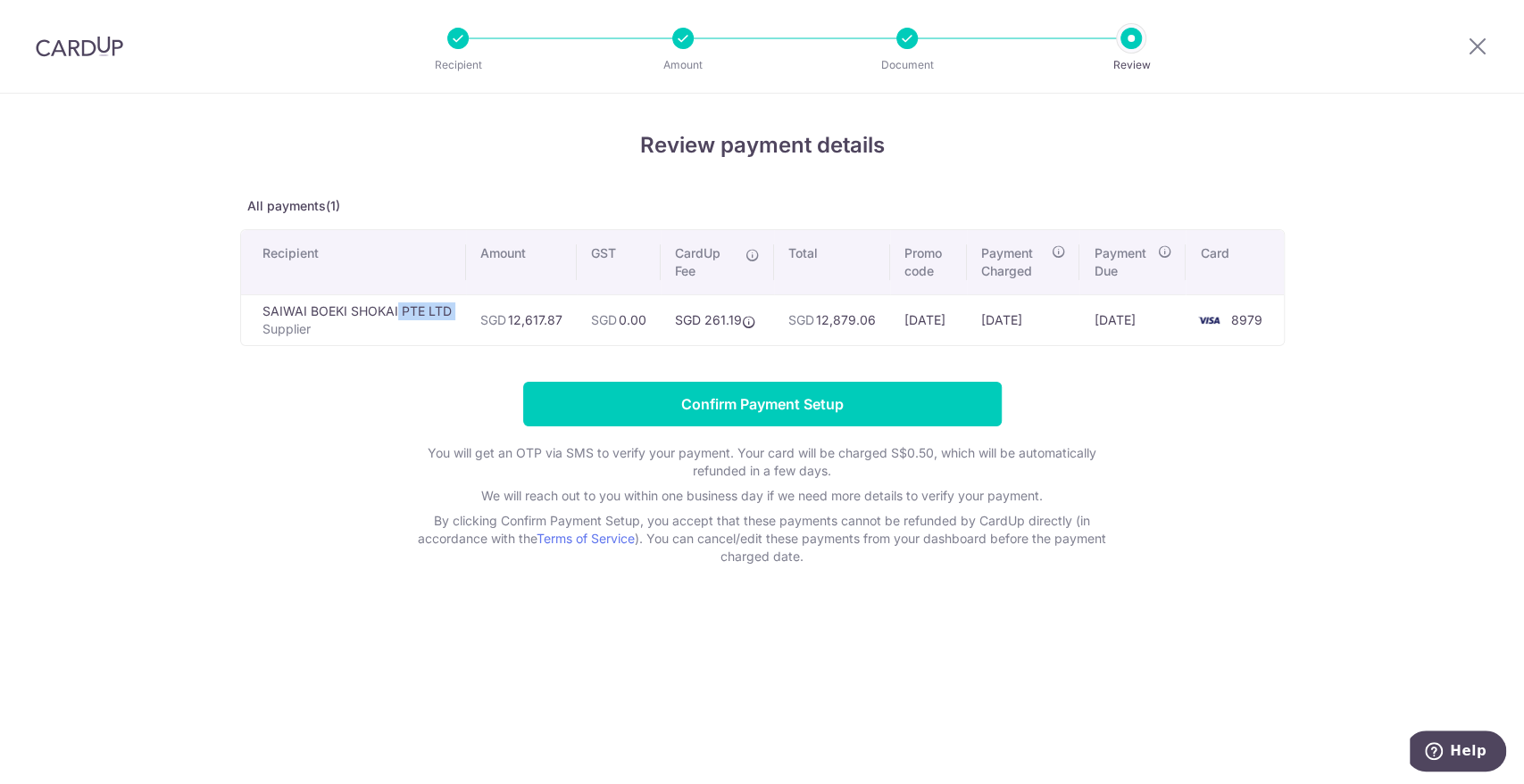
click at [389, 307] on td "SAIWAI BOEKI SHOKAI PTE LTD Supplier" at bounding box center [354, 320] width 225 height 51
click at [370, 377] on div "Review payment details All payments(1) Recipient Amount GST CardUp Fee Total Pr…" at bounding box center [762, 347] width 1044 height 436
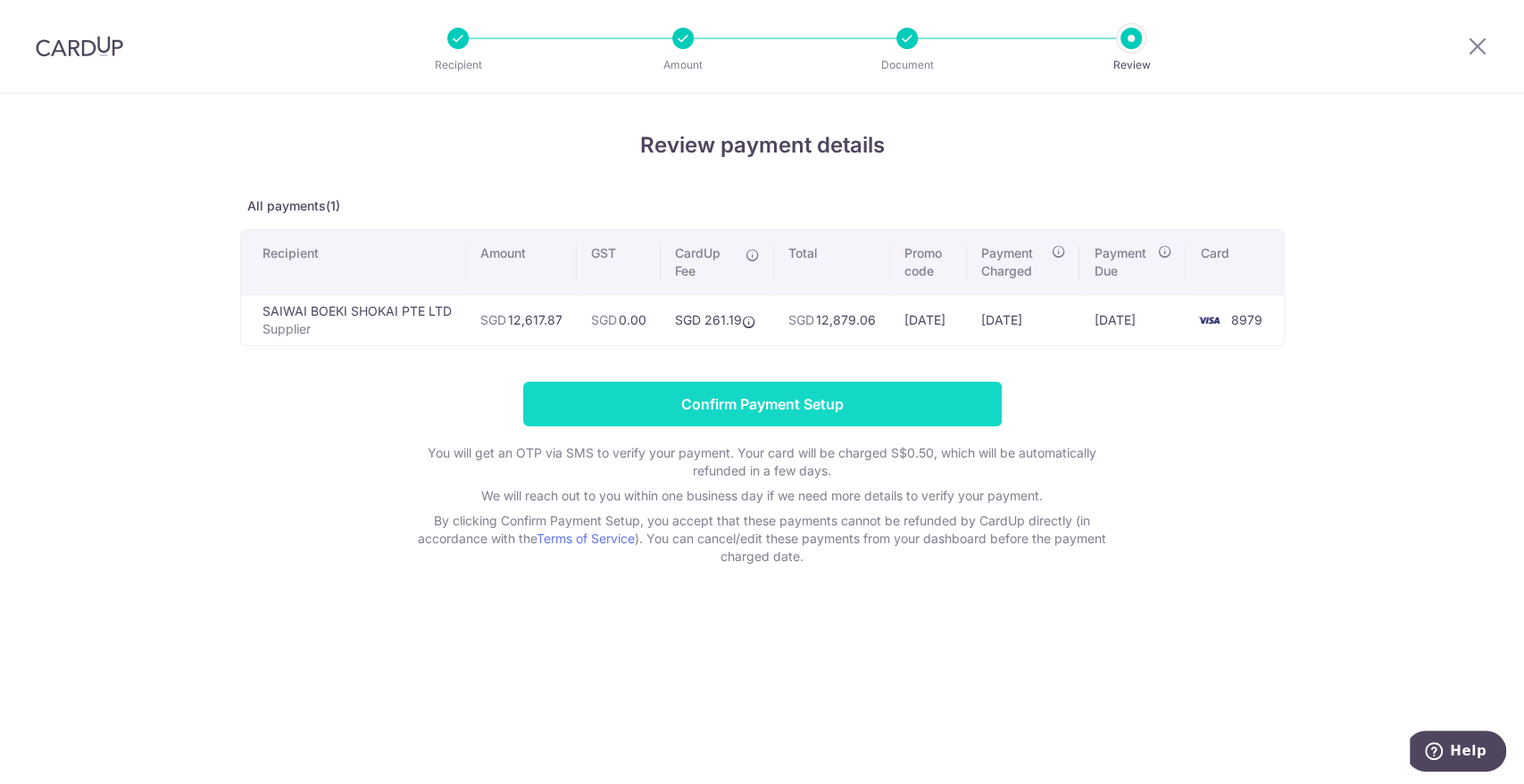
click at [783, 408] on input "Confirm Payment Setup" at bounding box center [763, 405] width 479 height 45
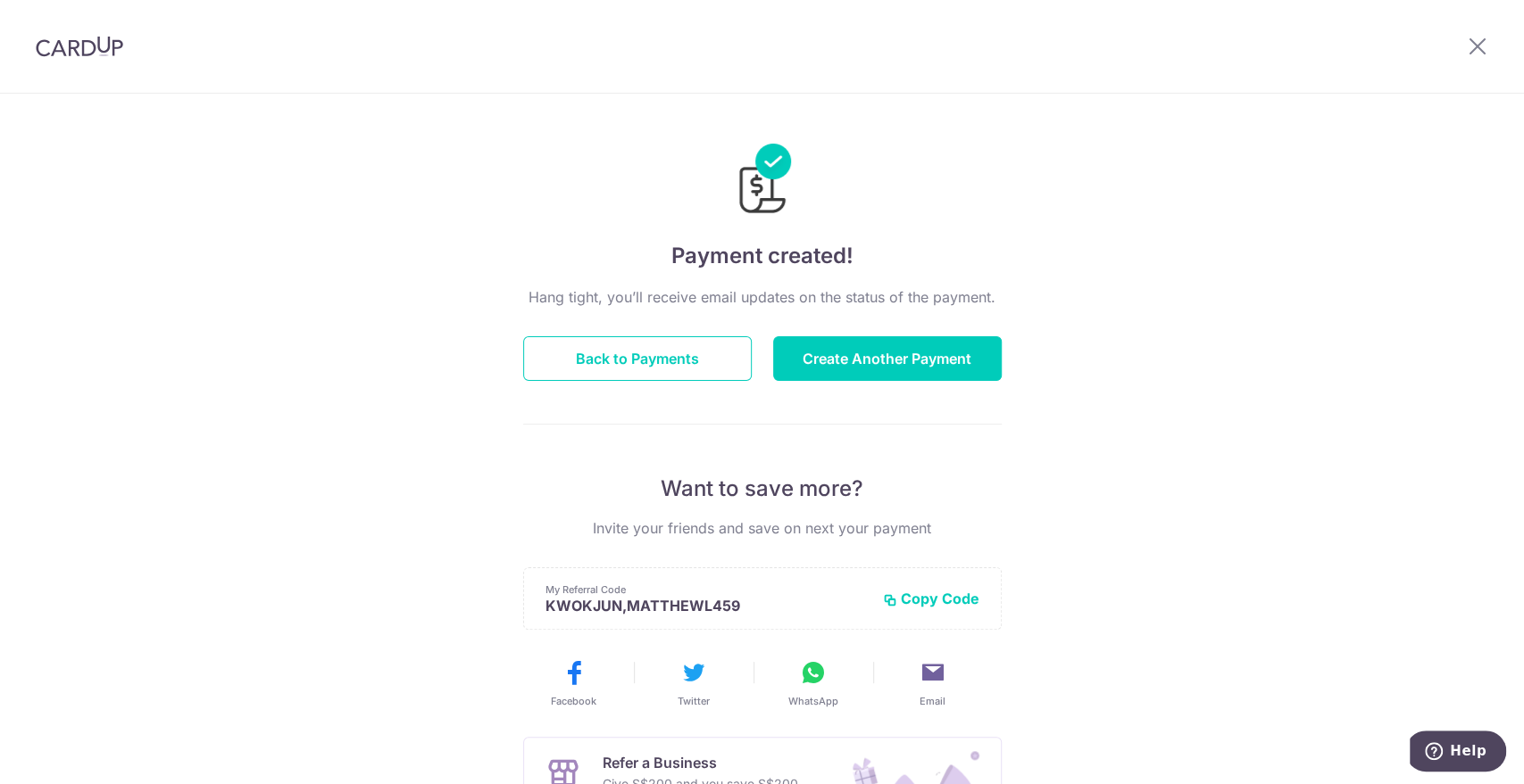
click at [1465, 40] on div at bounding box center [1477, 46] width 93 height 93
click at [1484, 38] on icon at bounding box center [1478, 46] width 22 height 22
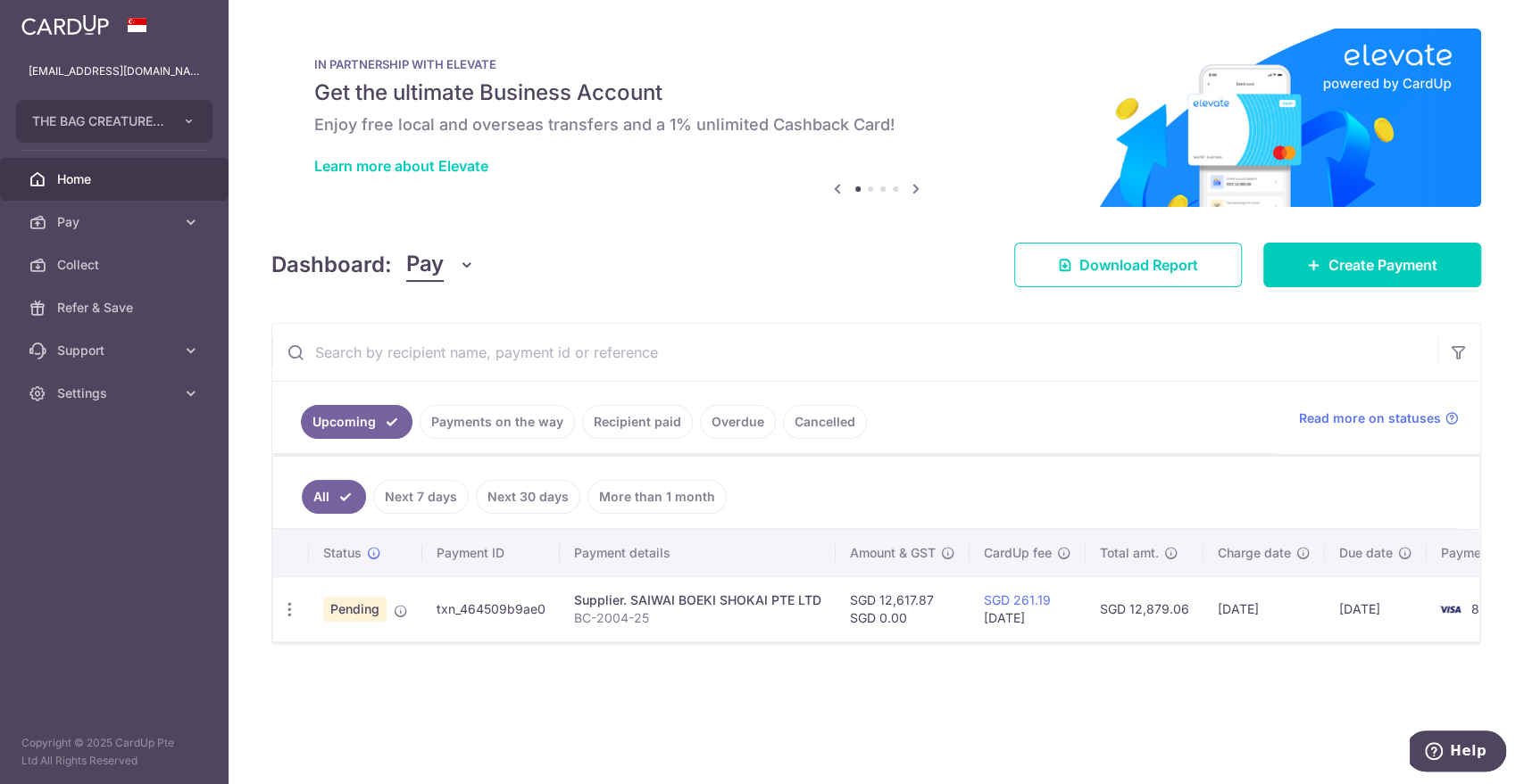
click at [959, 758] on div "× Pause Schedule Pause all future payments in this series Pause just this one p…" at bounding box center [876, 392] width 1295 height 784
click at [105, 179] on span "Home" at bounding box center [116, 180] width 118 height 18
